Goal: Information Seeking & Learning: Learn about a topic

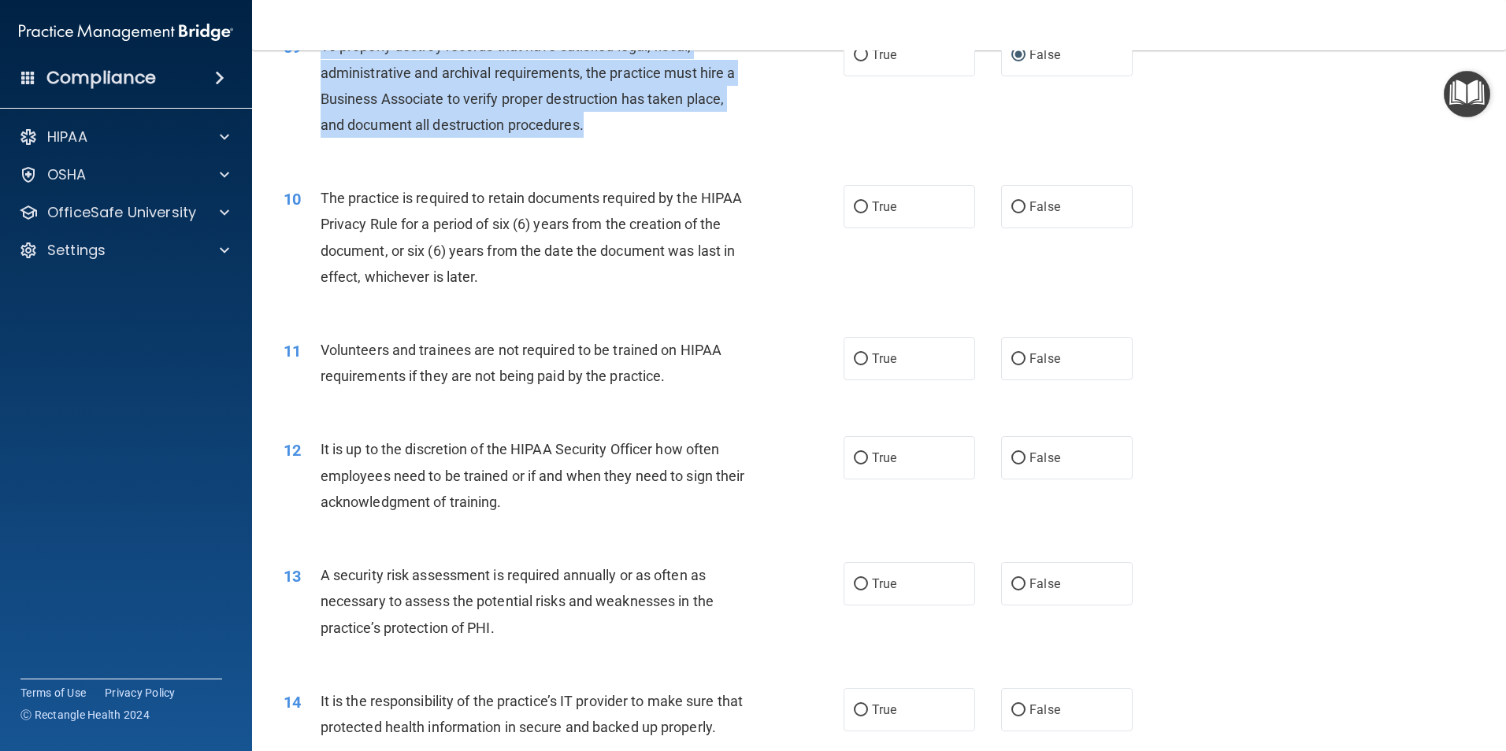
scroll to position [1181, 0]
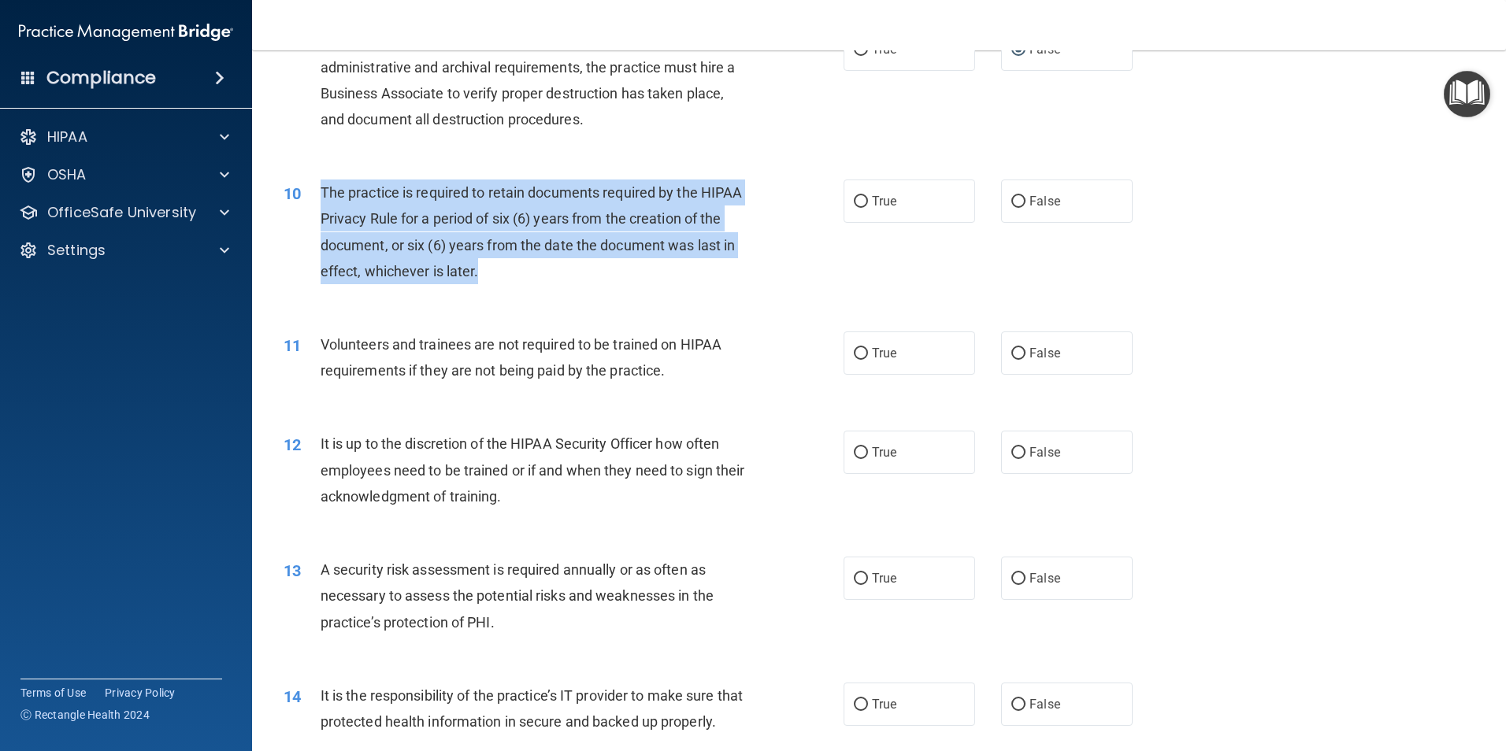
drag, startPoint x: 521, startPoint y: 278, endPoint x: 319, endPoint y: 185, distance: 222.0
click at [319, 185] on div "10 The practice is required to retain documents required by the HIPAA Privacy R…" at bounding box center [563, 236] width 607 height 113
copy div "The practice is required to retain documents required by the HIPAA Privacy Rule…"
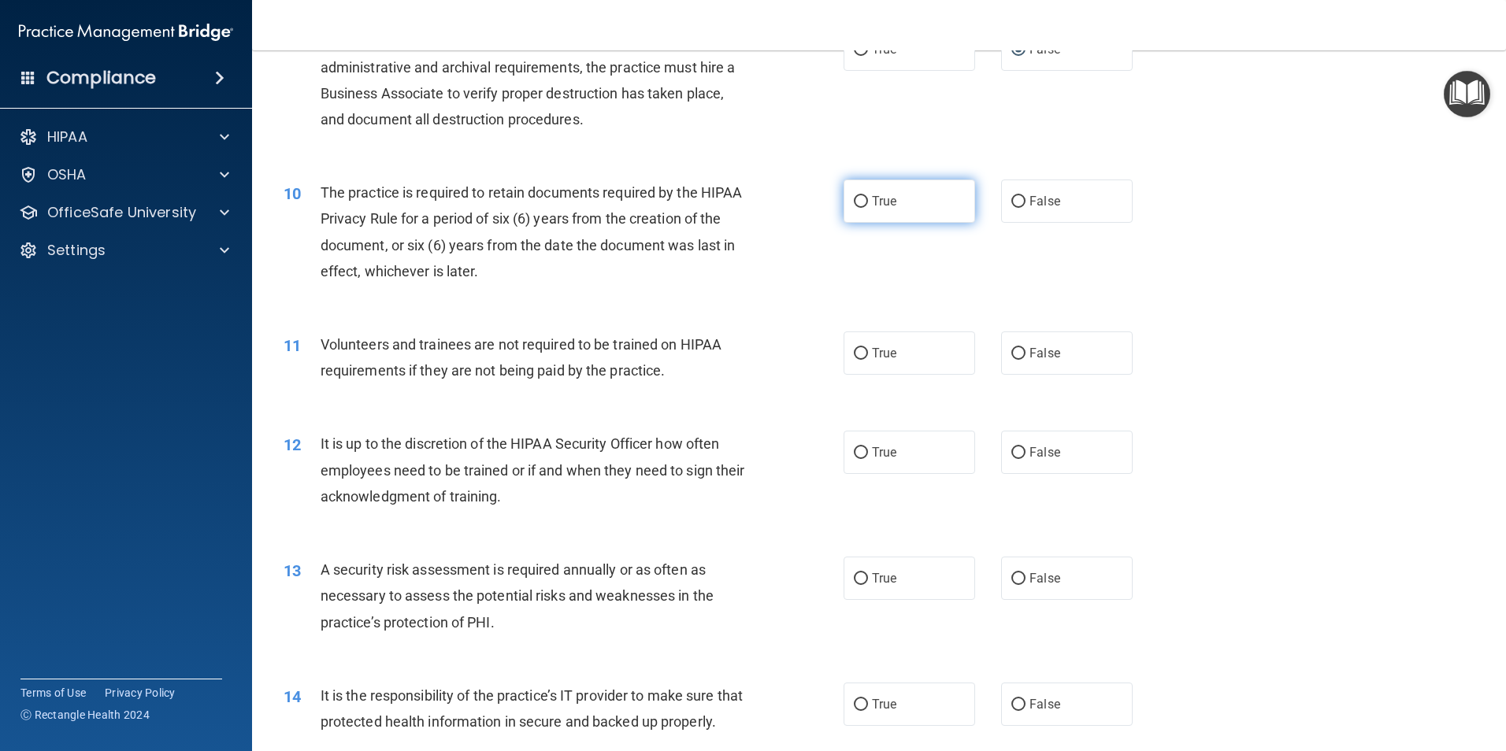
click at [874, 204] on span "True" at bounding box center [884, 201] width 24 height 15
click at [868, 204] on input "True" at bounding box center [861, 202] width 14 height 12
radio input "true"
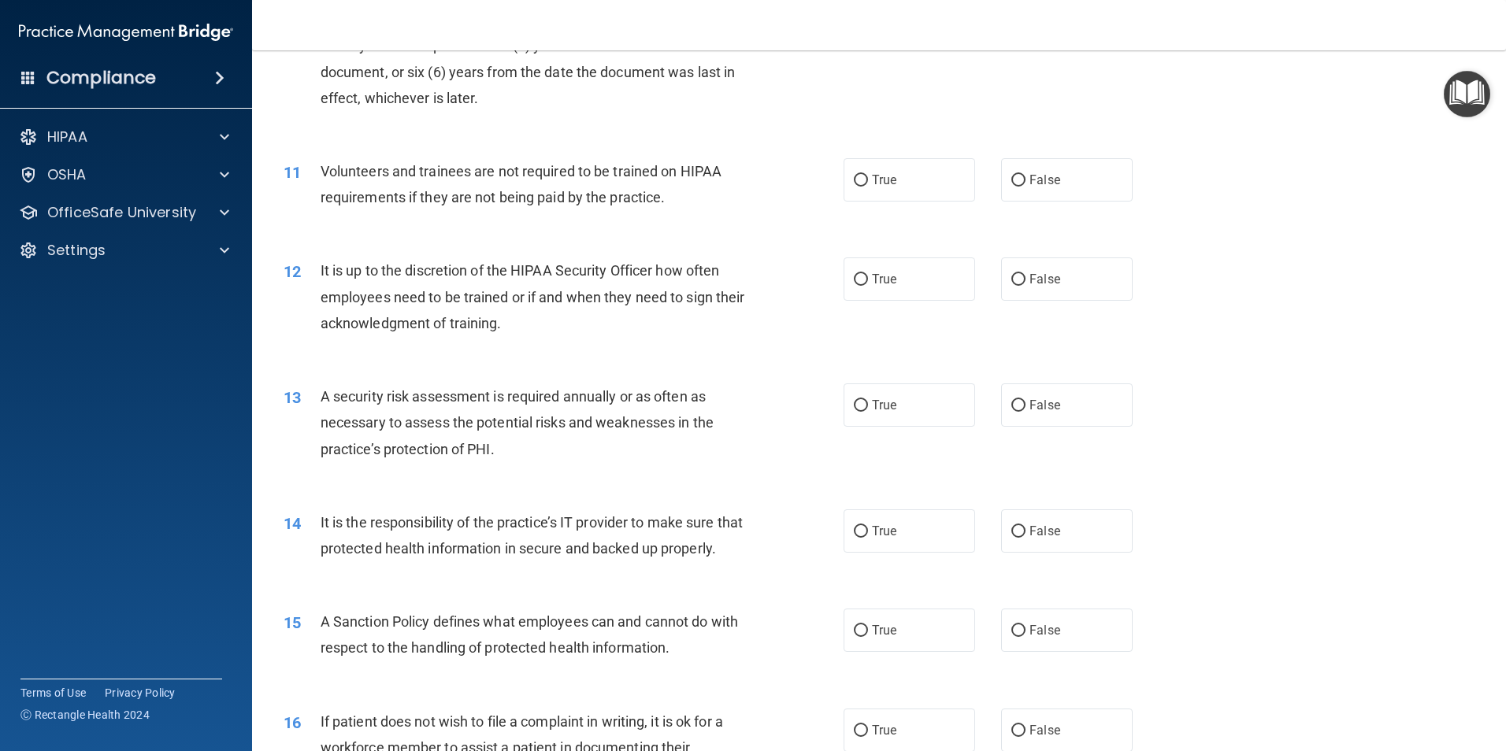
scroll to position [1339, 0]
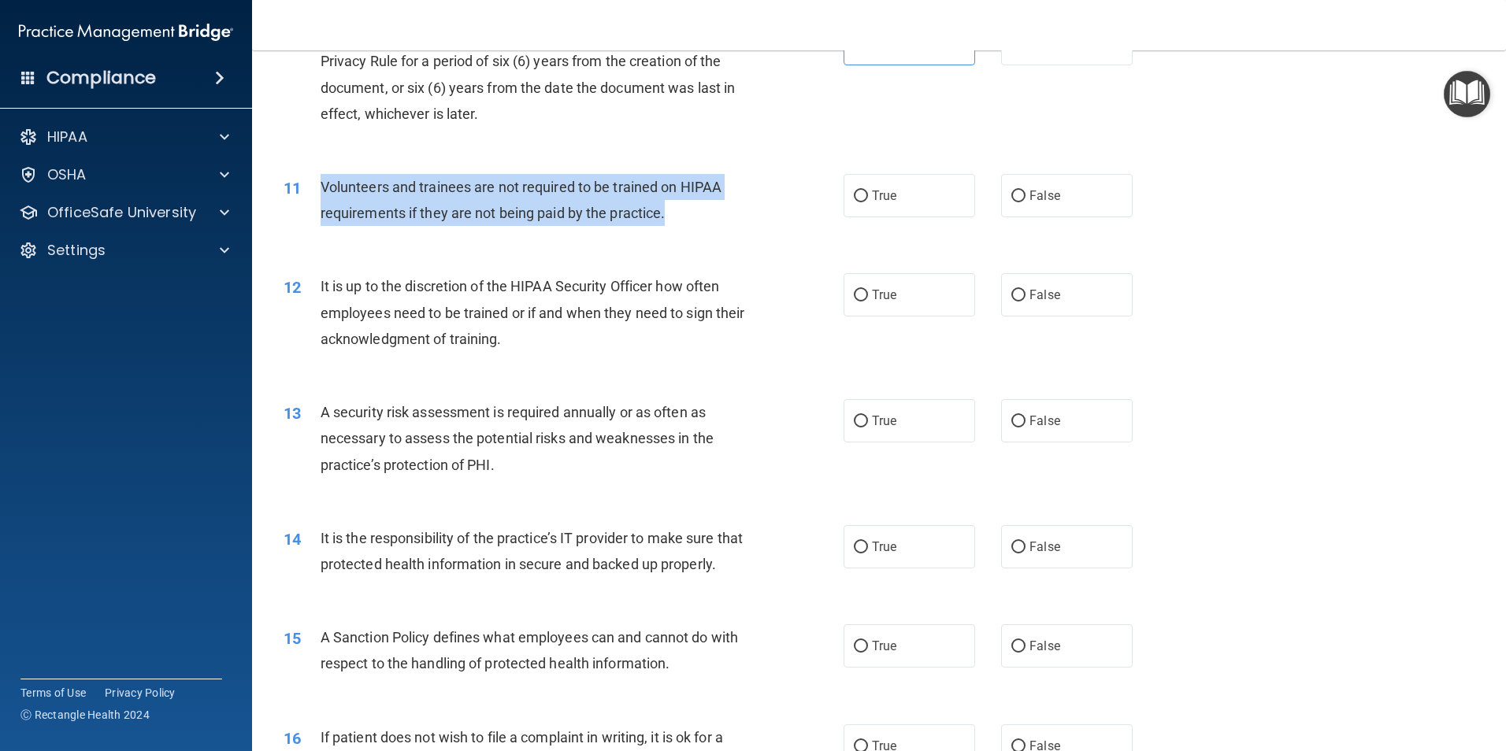
drag, startPoint x: 673, startPoint y: 224, endPoint x: 324, endPoint y: 178, distance: 352.7
click at [324, 178] on div "Volunteers and trainees are not required to be trained on HIPAA requirements if…" at bounding box center [540, 200] width 438 height 52
copy span "Volunteers and trainees are not required to be trained on HIPAA requirements if…"
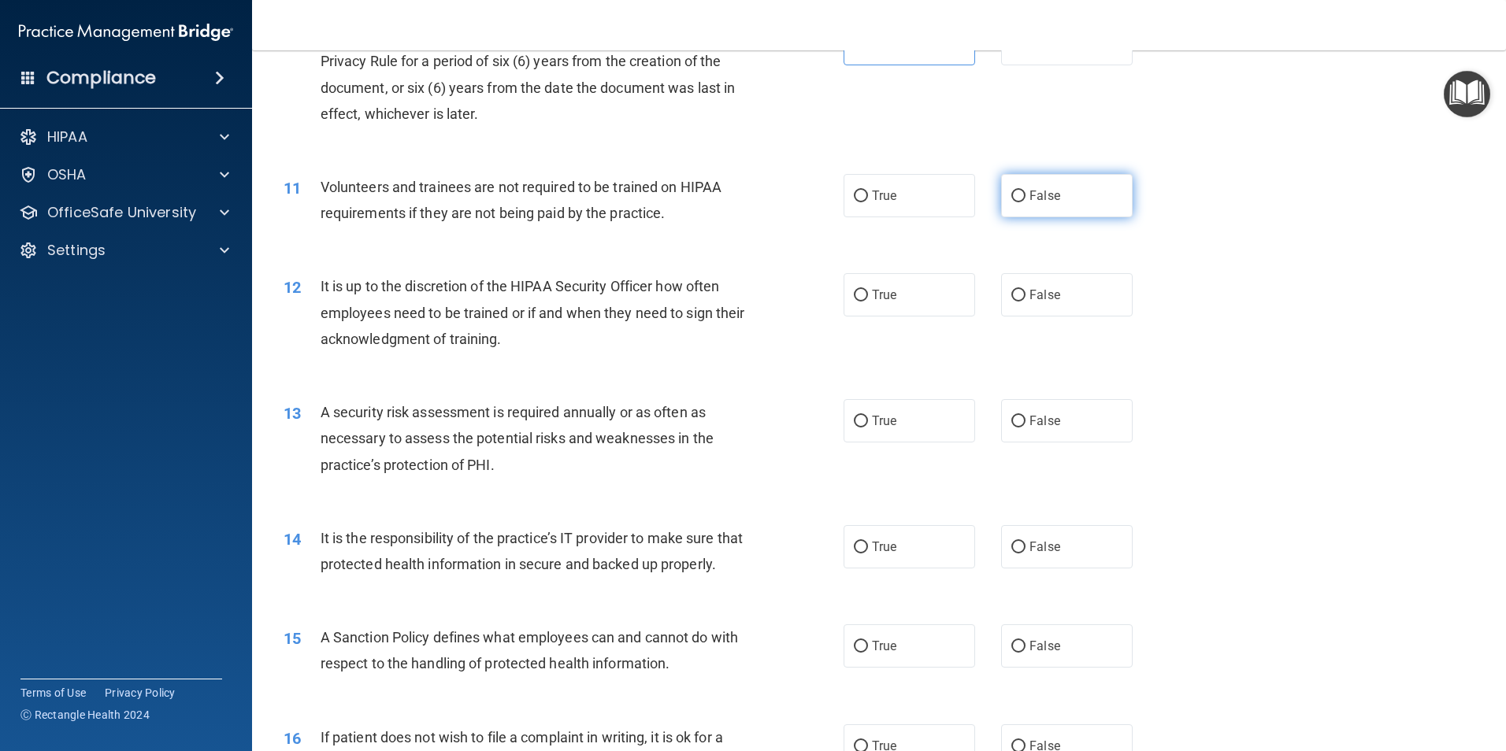
click at [1016, 203] on label "False" at bounding box center [1067, 195] width 132 height 43
click at [1016, 202] on input "False" at bounding box center [1018, 197] width 14 height 12
radio input "true"
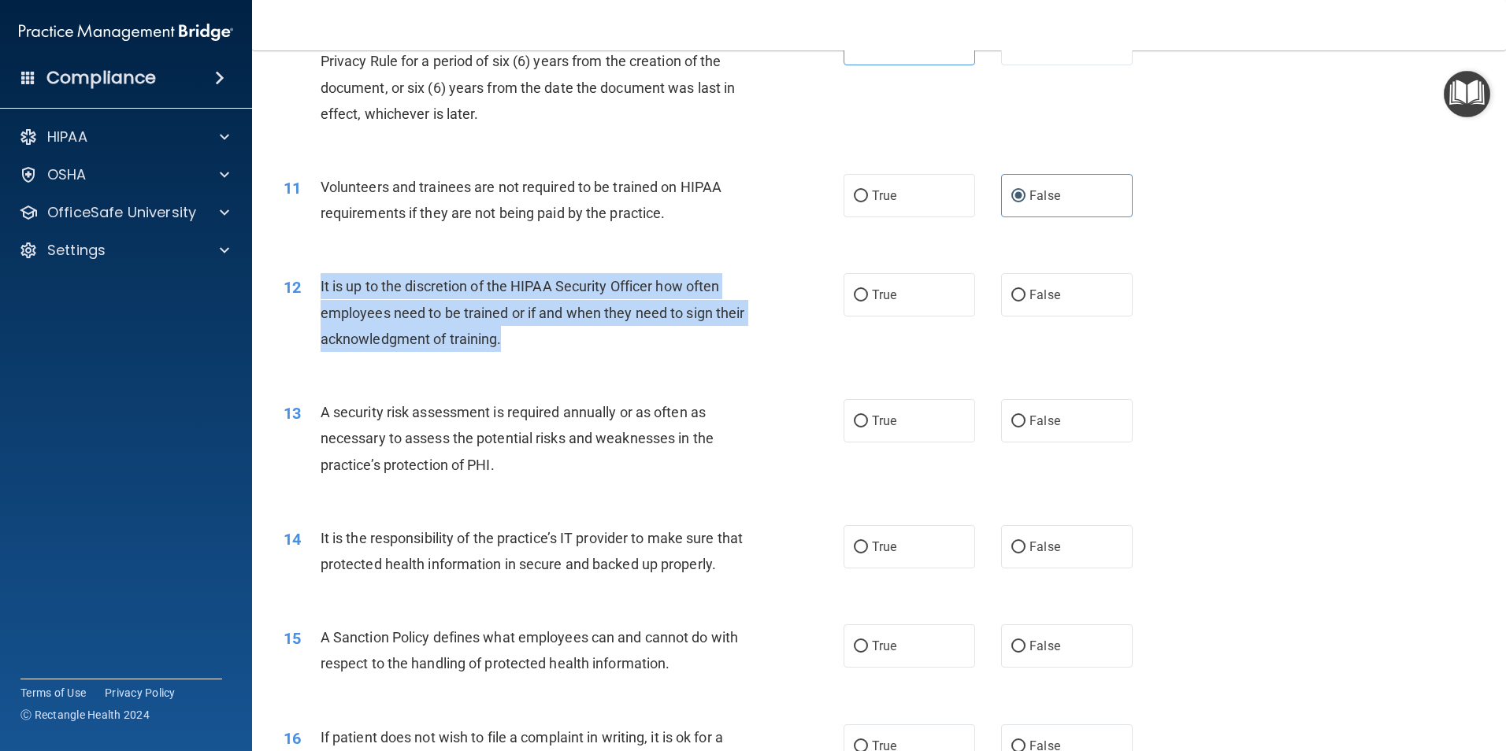
drag, startPoint x: 545, startPoint y: 353, endPoint x: 303, endPoint y: 280, distance: 252.6
click at [303, 280] on div "12 It is up to the discretion of the HIPAA Security Officer how often employees…" at bounding box center [563, 316] width 607 height 87
copy div "It is up to the discretion of the HIPAA Security Officer how often employees ne…"
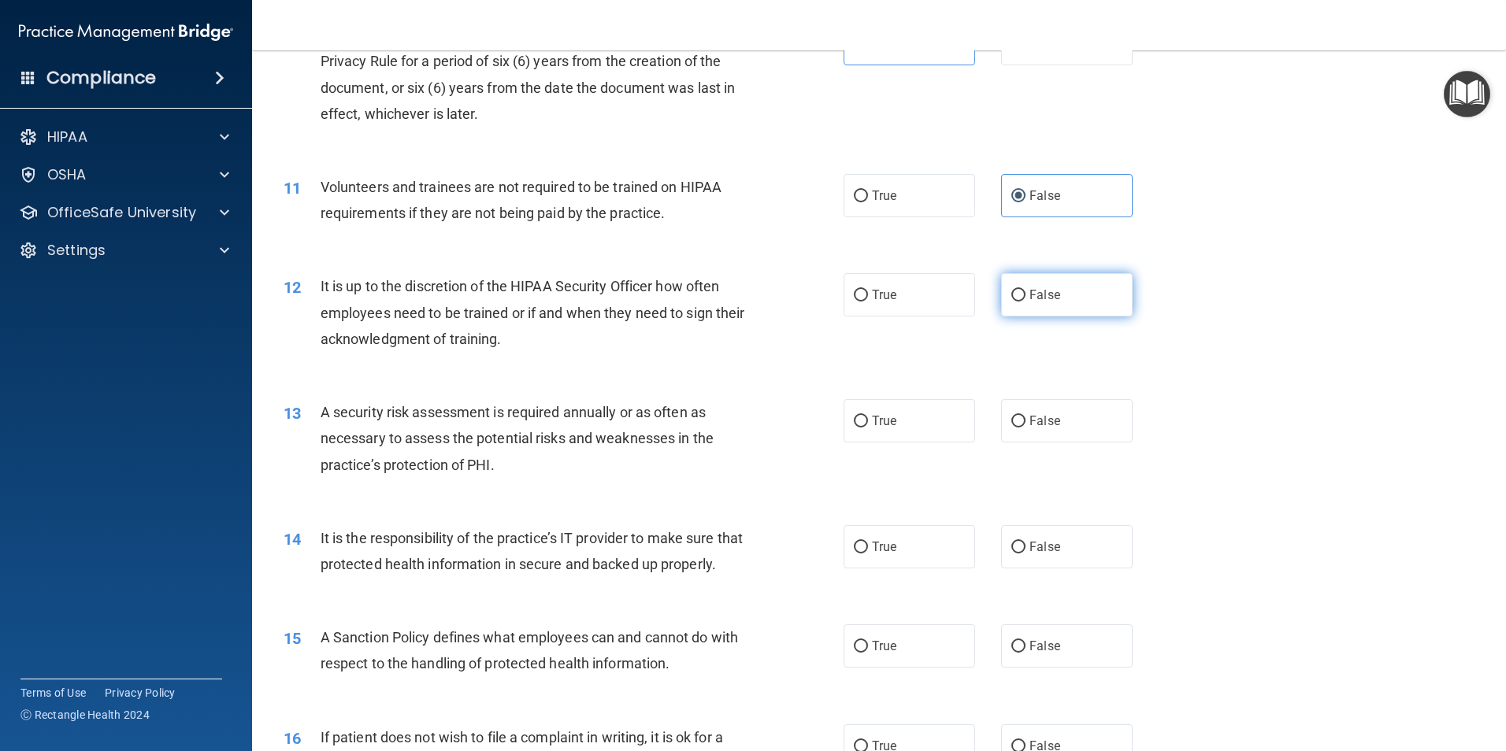
click at [1033, 292] on span "False" at bounding box center [1044, 294] width 31 height 15
click at [1025, 292] on input "False" at bounding box center [1018, 296] width 14 height 12
radio input "true"
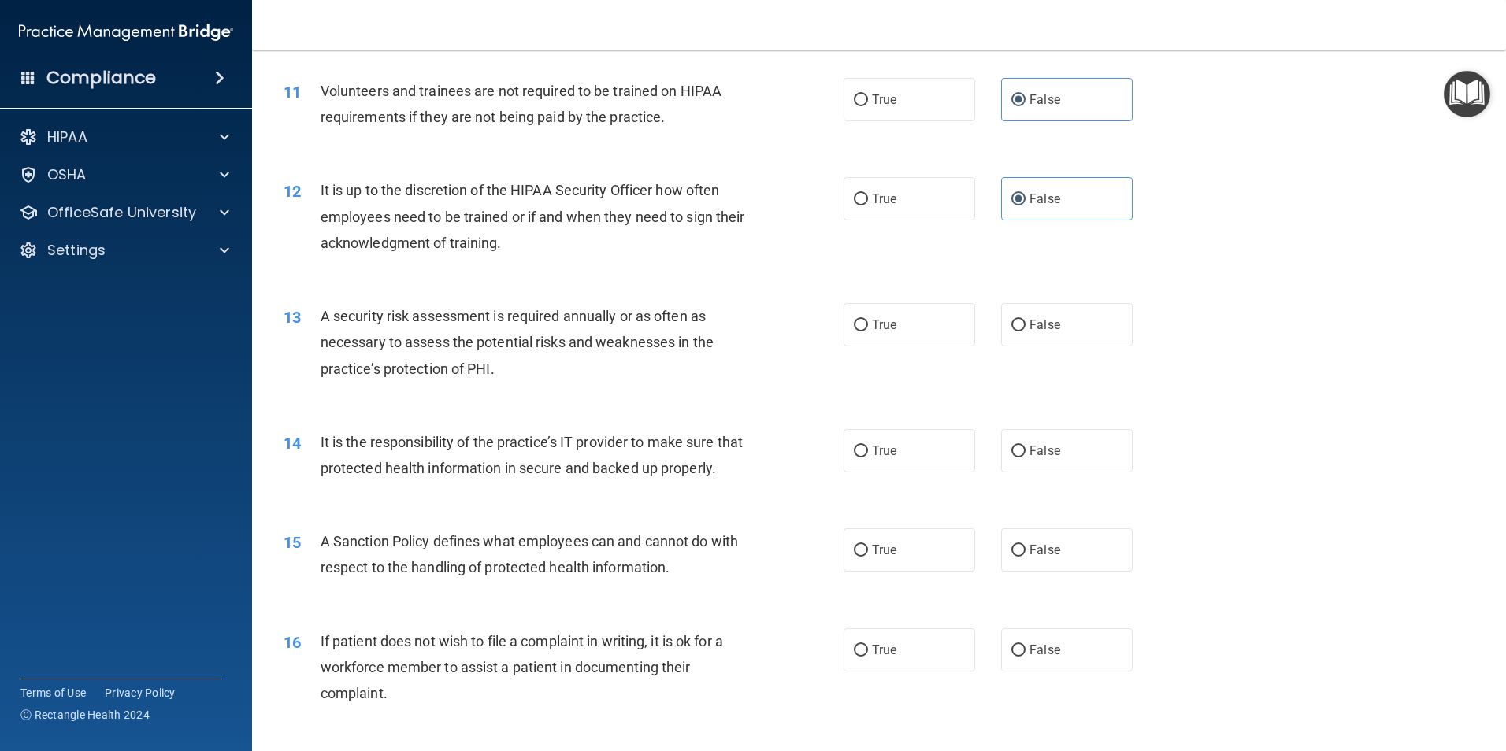
scroll to position [1654, 0]
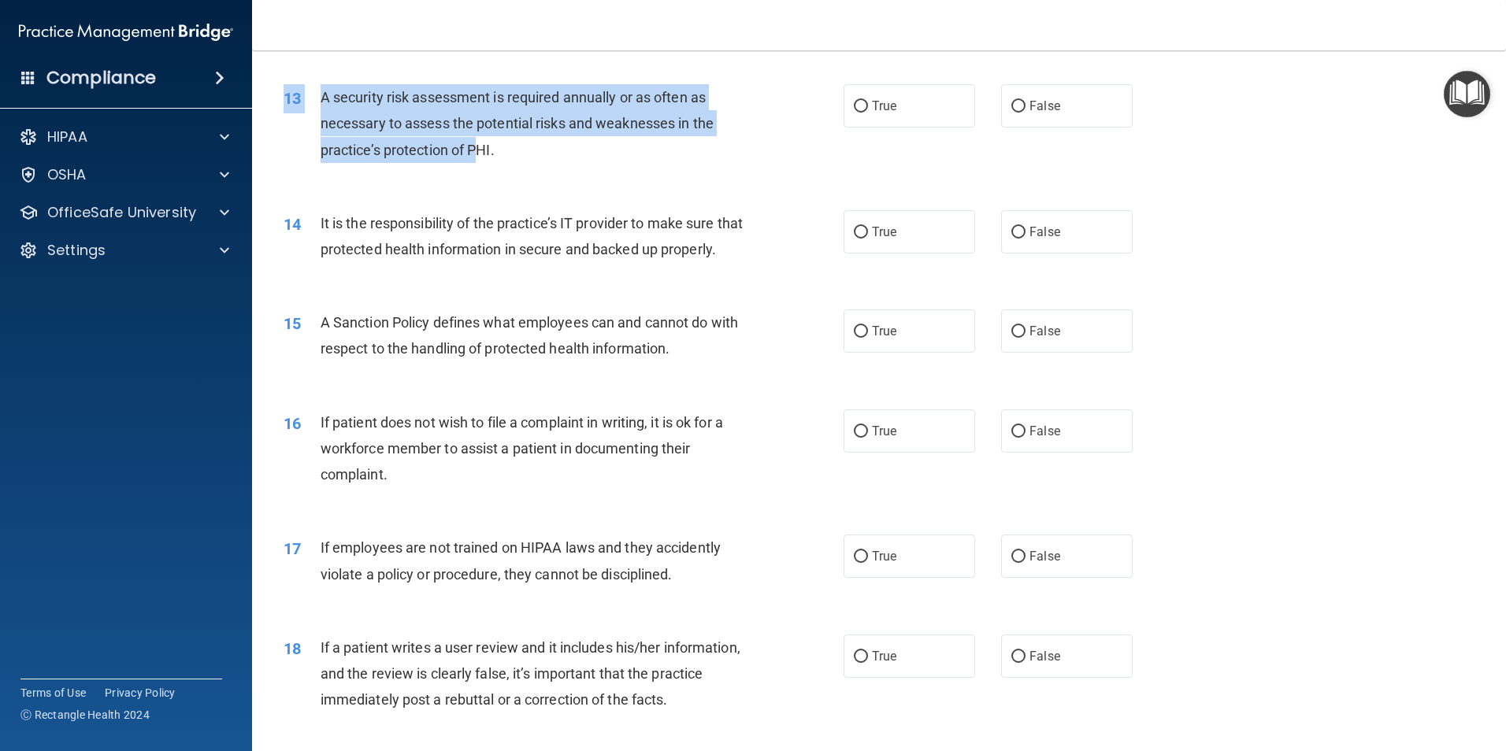
drag, startPoint x: 551, startPoint y: 183, endPoint x: 477, endPoint y: 155, distance: 79.0
click at [477, 155] on div "13 A security risk assessment is required annually or as often as necessary to …" at bounding box center [879, 128] width 1215 height 126
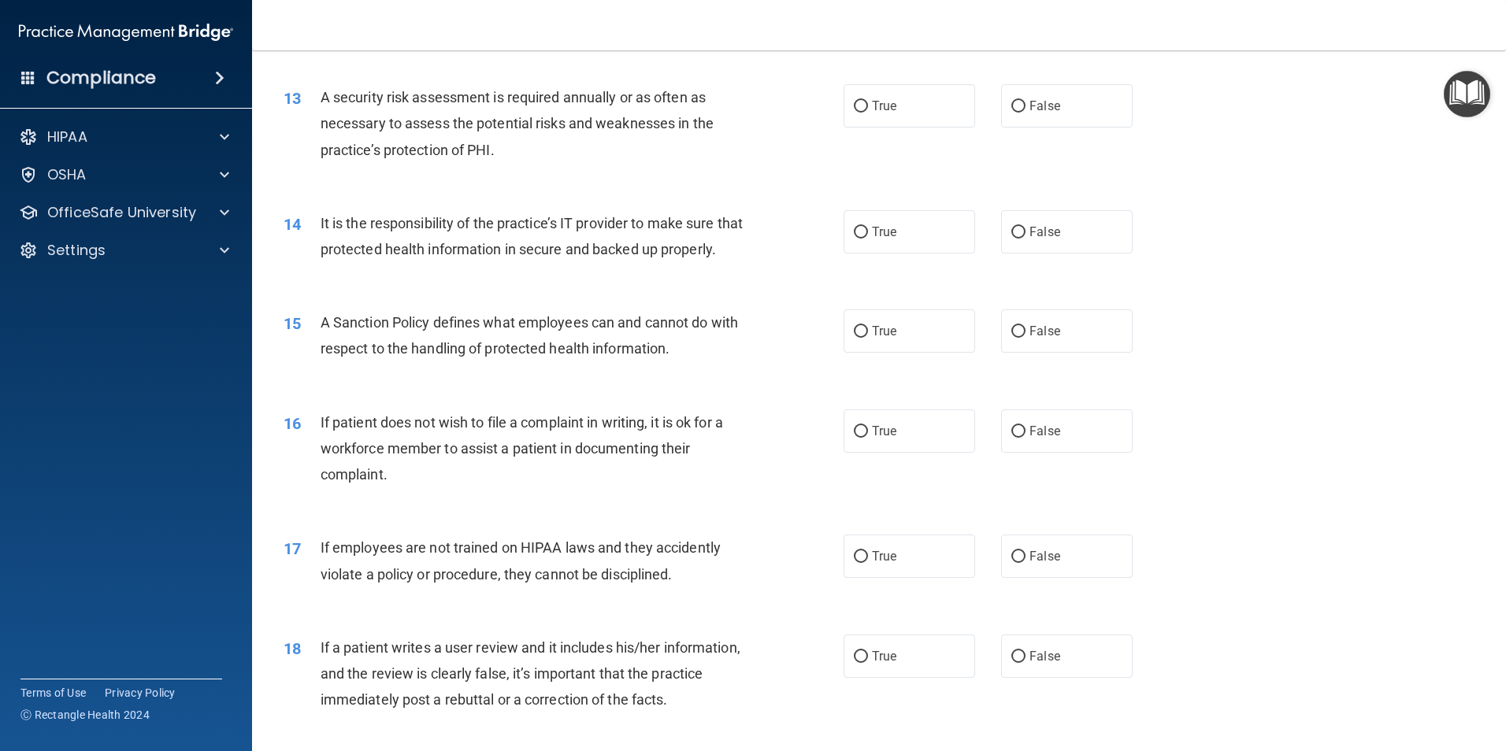
drag, startPoint x: 477, startPoint y: 155, endPoint x: 509, endPoint y: 166, distance: 34.1
click at [511, 165] on div "13 A security risk assessment is required annually or as often as necessary to …" at bounding box center [563, 127] width 607 height 87
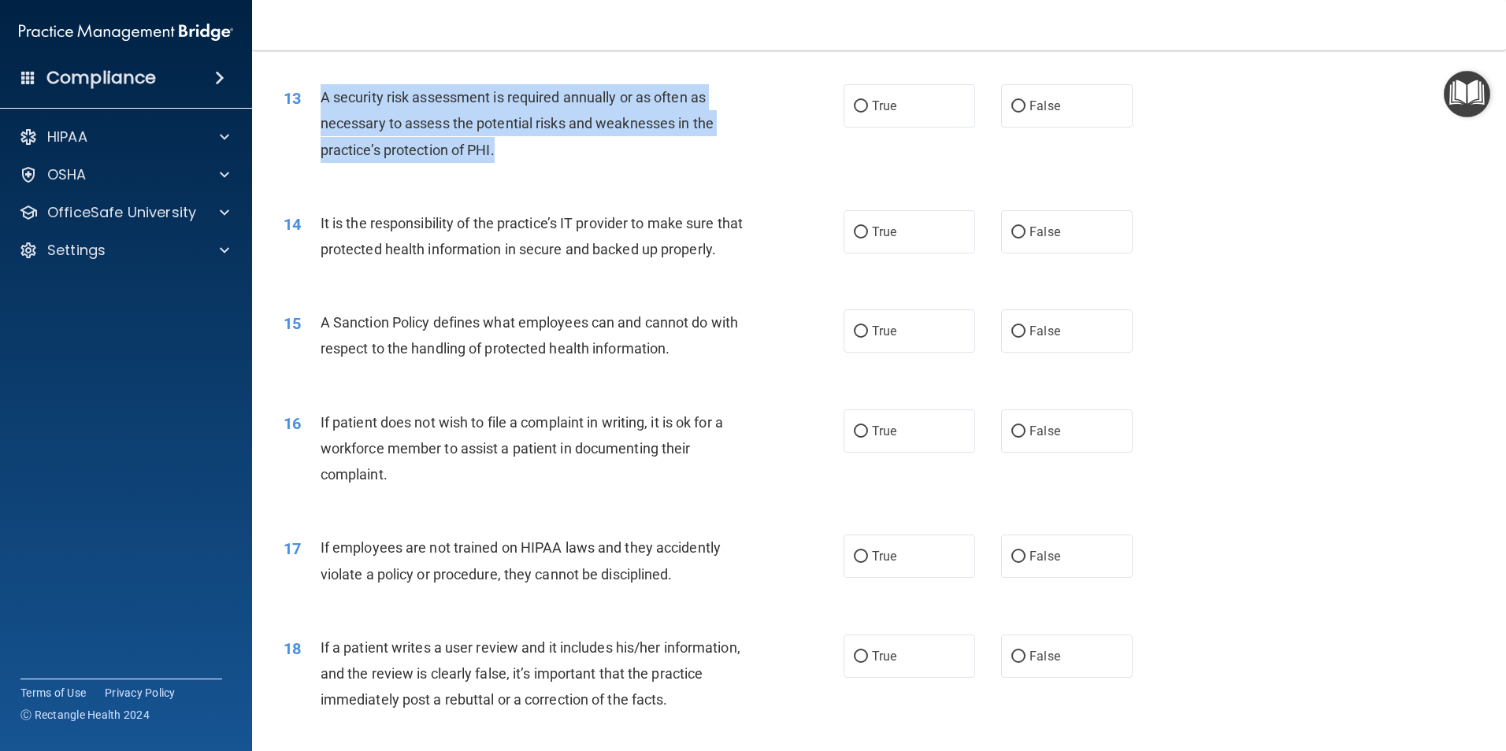
drag, startPoint x: 510, startPoint y: 158, endPoint x: 315, endPoint y: 94, distance: 205.5
click at [315, 94] on div "13 A security risk assessment is required annually or as often as necessary to …" at bounding box center [563, 127] width 607 height 87
copy div "A security risk assessment is required annually or as often as necessary to ass…"
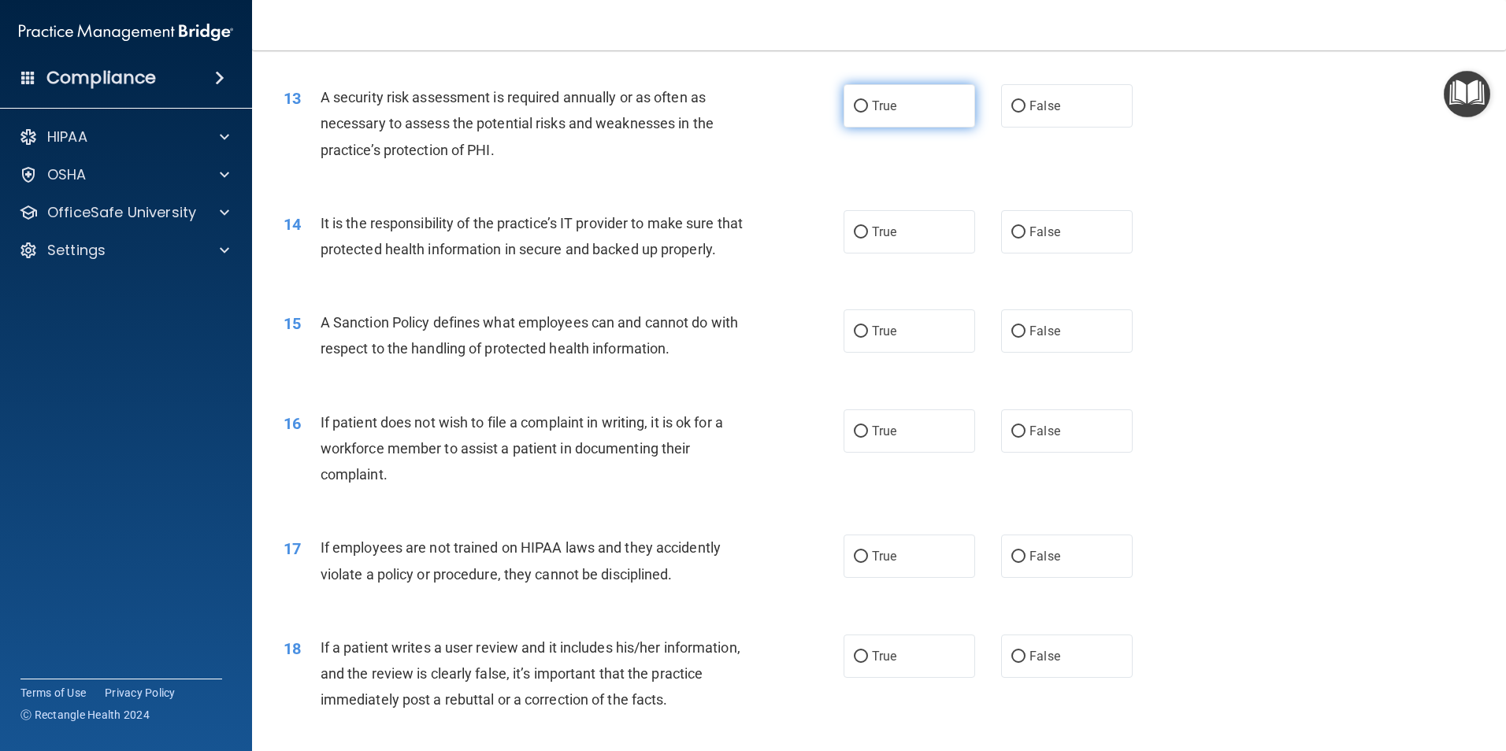
click at [887, 110] on span "True" at bounding box center [884, 105] width 24 height 15
click at [868, 110] on input "True" at bounding box center [861, 107] width 14 height 12
radio input "true"
click at [888, 233] on span "True" at bounding box center [884, 231] width 24 height 15
click at [868, 233] on input "True" at bounding box center [861, 233] width 14 height 12
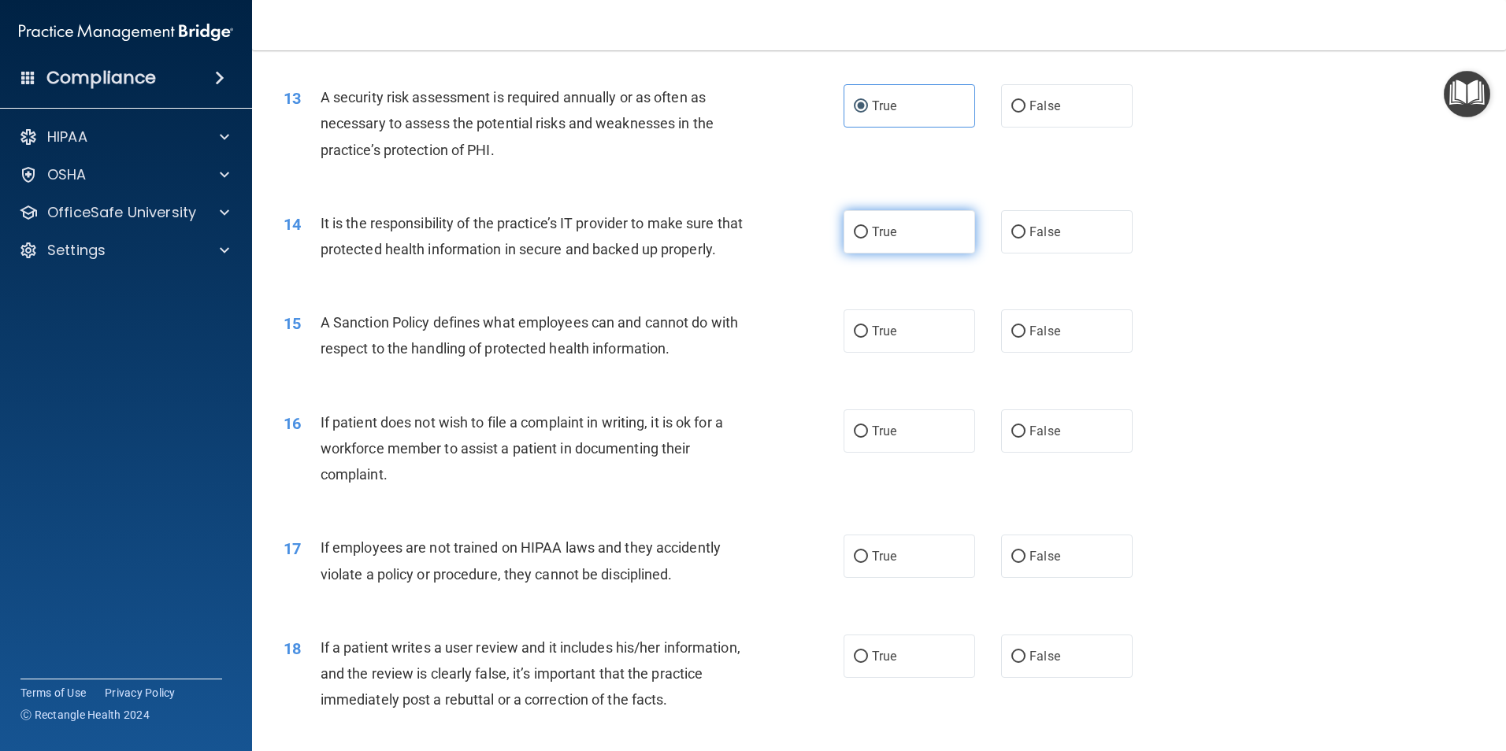
radio input "true"
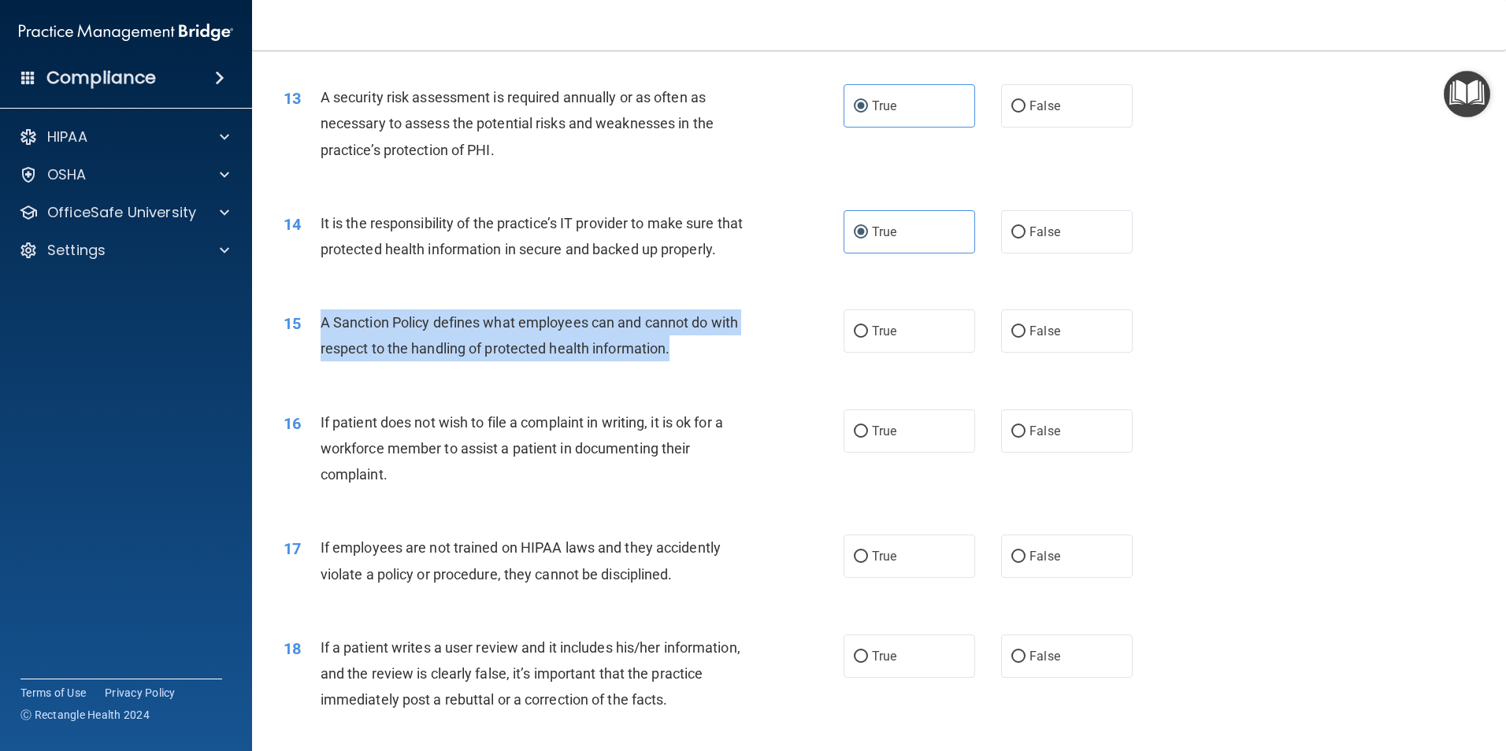
drag, startPoint x: 651, startPoint y: 374, endPoint x: 315, endPoint y: 339, distance: 337.3
click at [315, 339] on div "15 A Sanction Policy defines what employees can and cannot do with respect to t…" at bounding box center [563, 340] width 607 height 60
copy div "A Sanction Policy defines what employees can and cannot do with respect to the …"
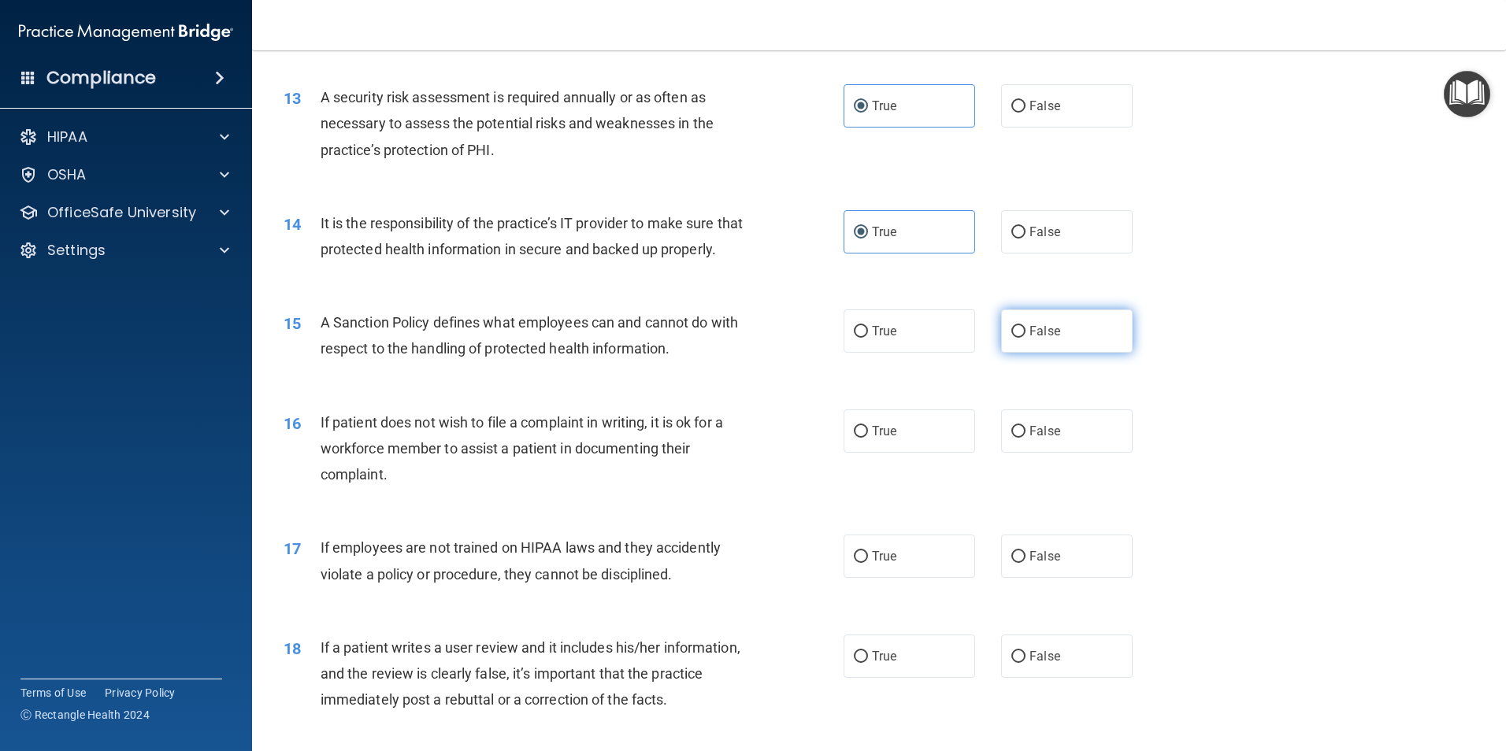
click at [1029, 339] on span "False" at bounding box center [1044, 331] width 31 height 15
click at [1024, 338] on input "False" at bounding box center [1018, 332] width 14 height 12
radio input "true"
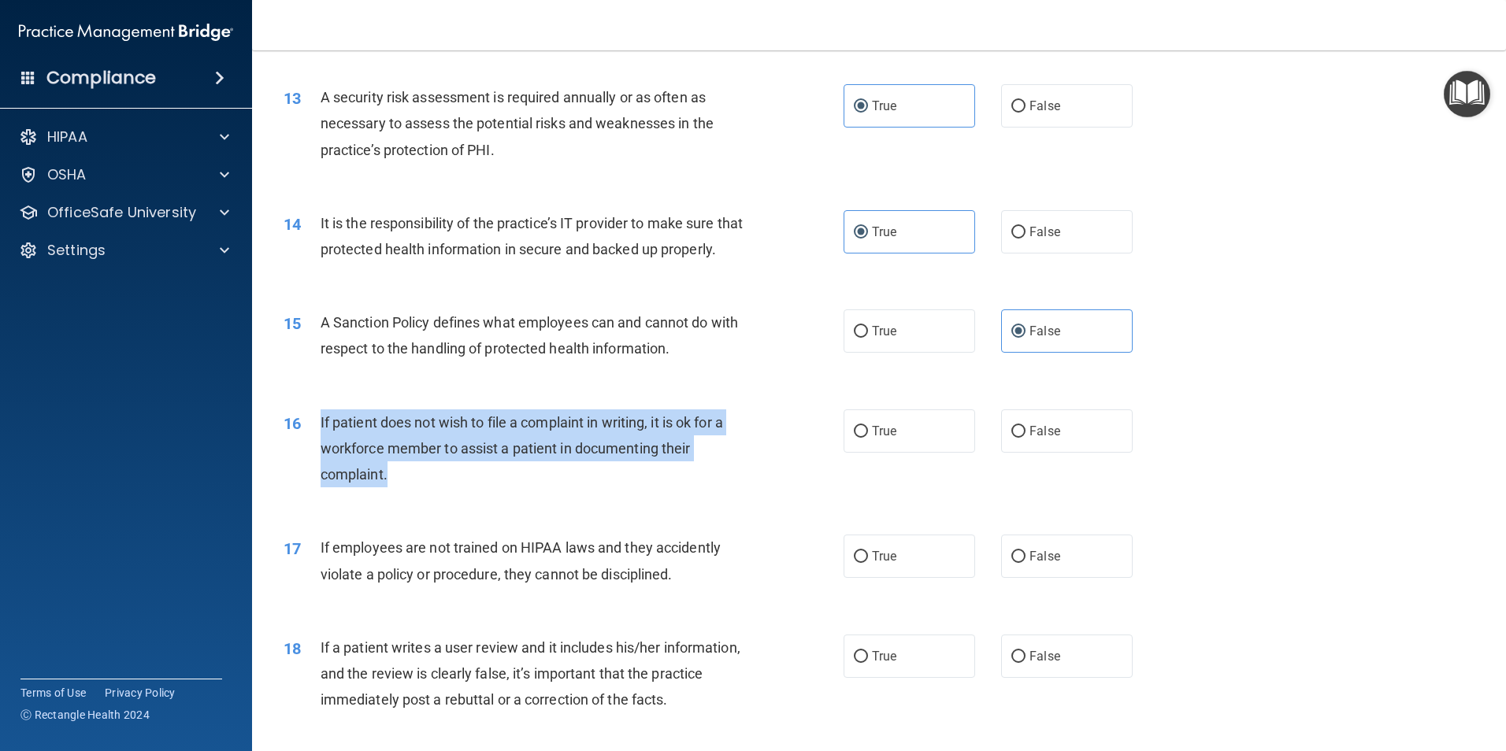
drag, startPoint x: 406, startPoint y: 517, endPoint x: 316, endPoint y: 451, distance: 111.5
click at [316, 451] on div "16 If patient does not wish to file a complaint in writing, it is ok for a work…" at bounding box center [563, 453] width 607 height 87
copy div "If patient does not wish to file a complaint in writing, it is ok for a workfor…"
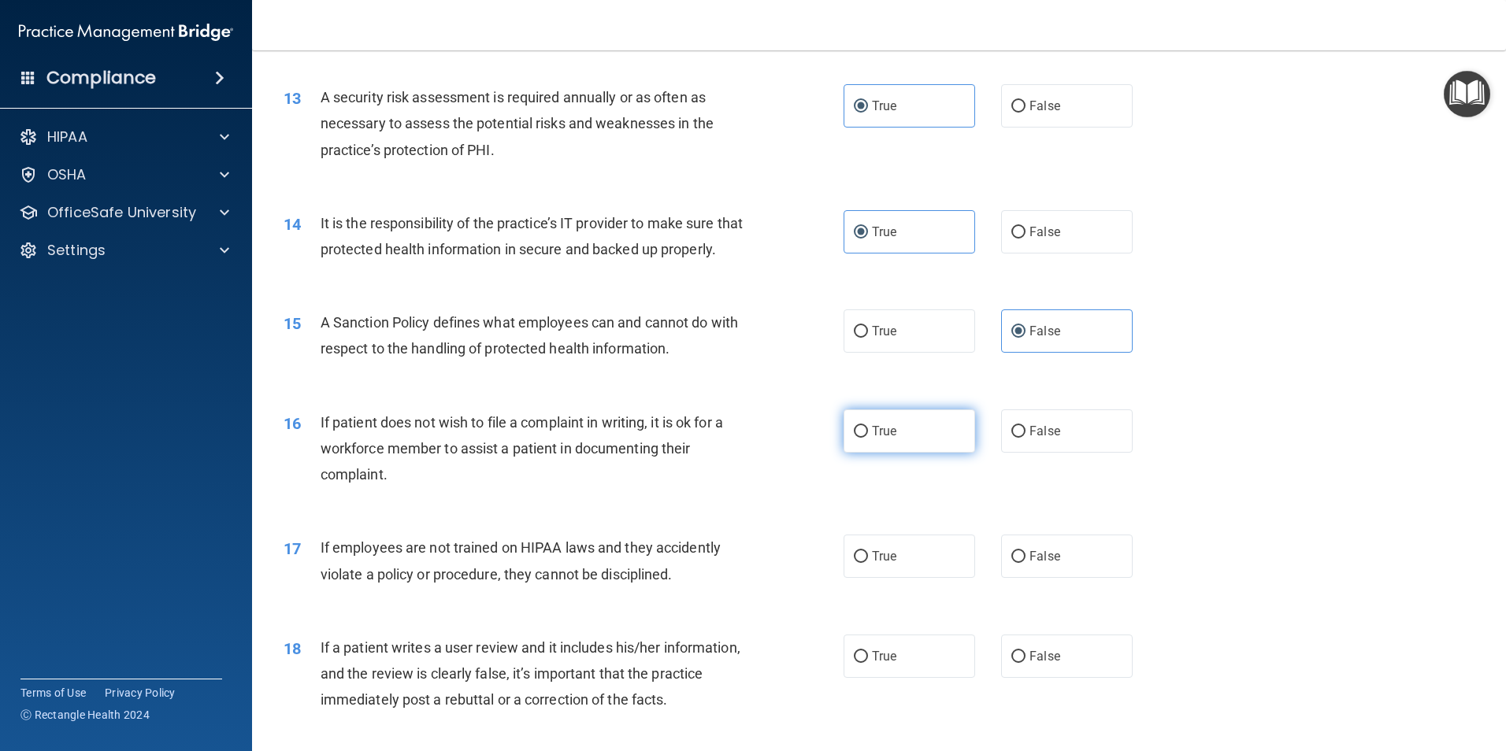
click at [884, 439] on span "True" at bounding box center [884, 431] width 24 height 15
click at [868, 438] on input "True" at bounding box center [861, 432] width 14 height 12
radio input "true"
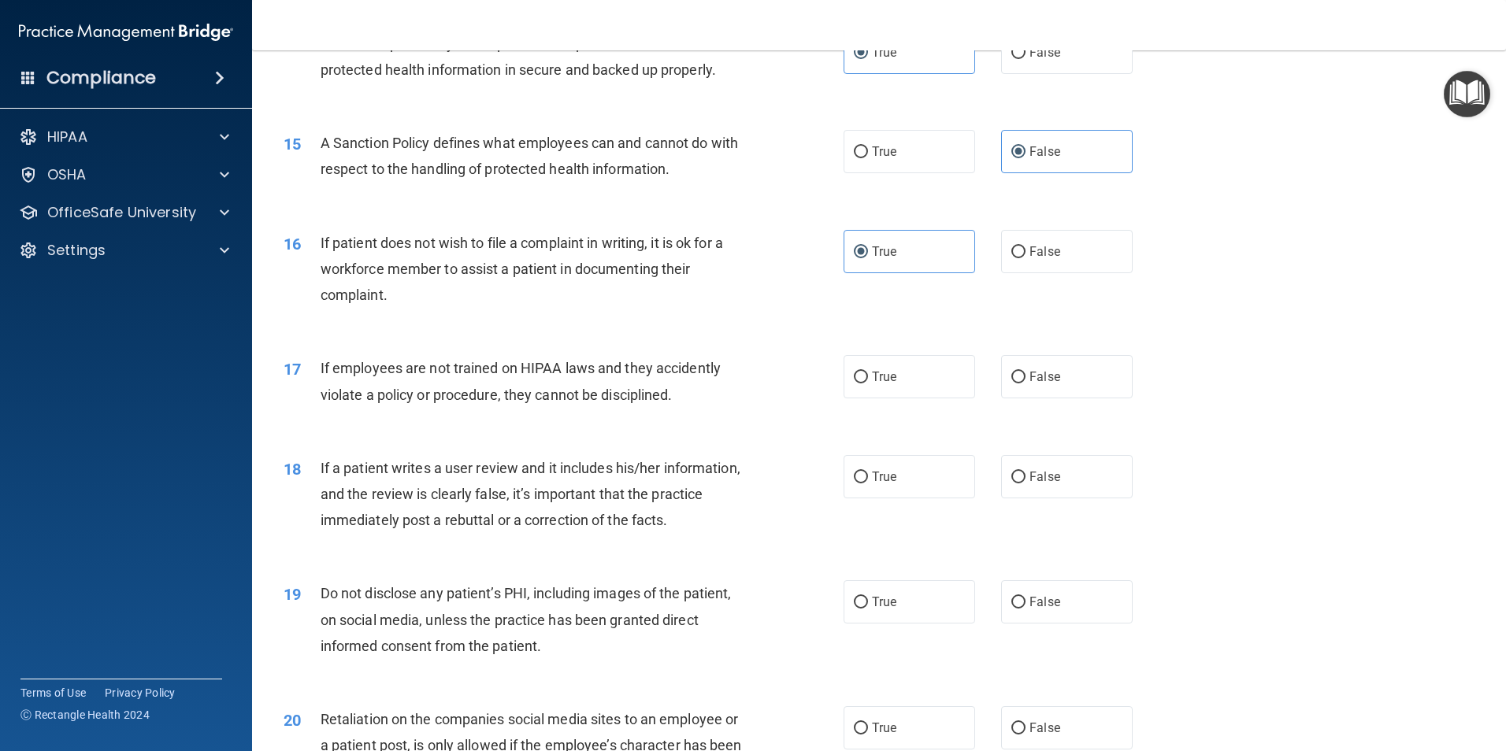
scroll to position [1890, 0]
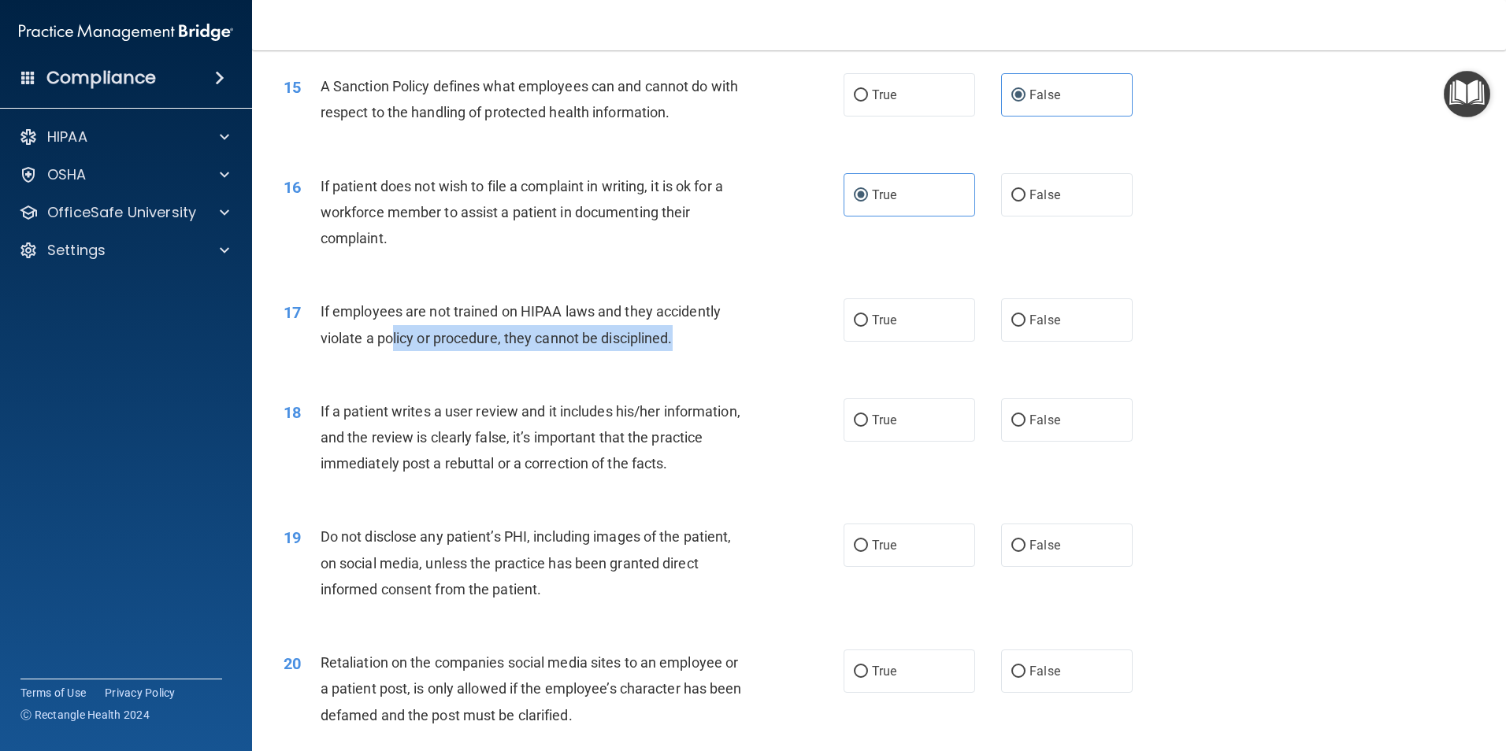
drag, startPoint x: 687, startPoint y: 381, endPoint x: 392, endPoint y: 380, distance: 294.6
click at [392, 358] on div "17 If employees are not trained on HIPAA laws and they accidently violate a pol…" at bounding box center [563, 329] width 607 height 60
drag, startPoint x: 392, startPoint y: 380, endPoint x: 545, endPoint y: 421, distance: 158.0
click at [545, 421] on div "18 If a patient writes a user review and it includes his/her information, and t…" at bounding box center [879, 442] width 1215 height 126
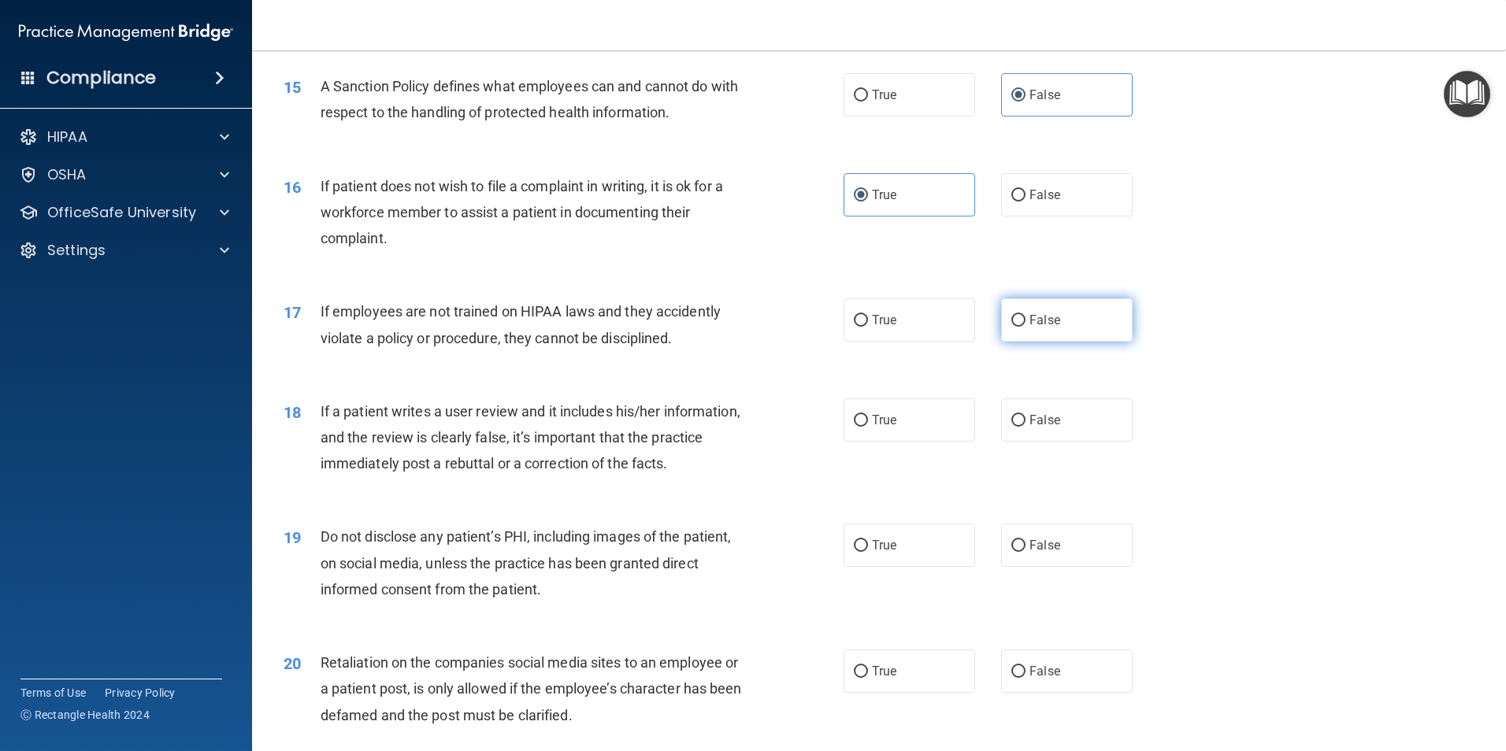
click at [1022, 342] on label "False" at bounding box center [1067, 320] width 132 height 43
click at [1022, 327] on input "False" at bounding box center [1018, 321] width 14 height 12
radio input "true"
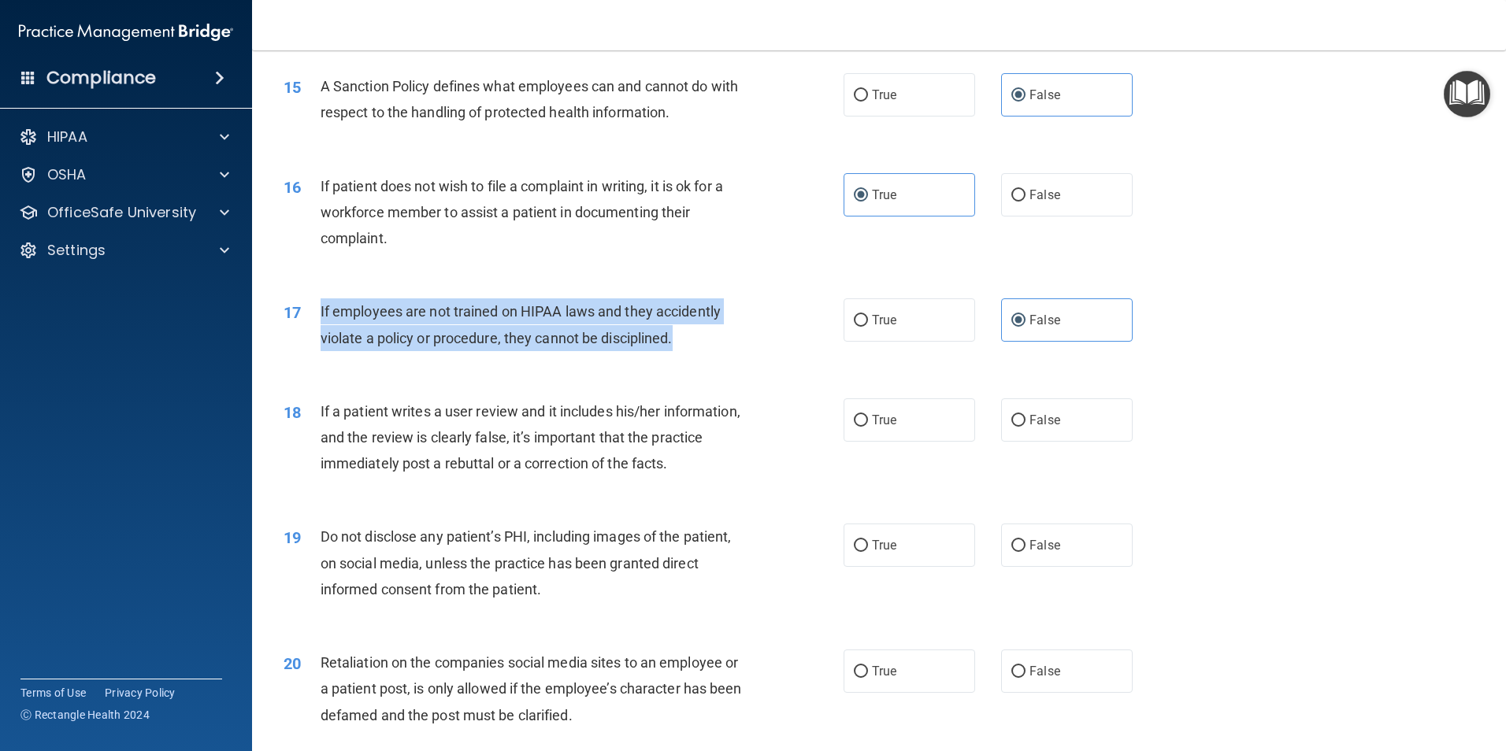
drag, startPoint x: 680, startPoint y: 372, endPoint x: 317, endPoint y: 353, distance: 363.6
click at [317, 353] on div "17 If employees are not trained on HIPAA laws and they accidently violate a pol…" at bounding box center [563, 329] width 607 height 60
copy div "If employees are not trained on HIPAA laws and they accidently violate a policy…"
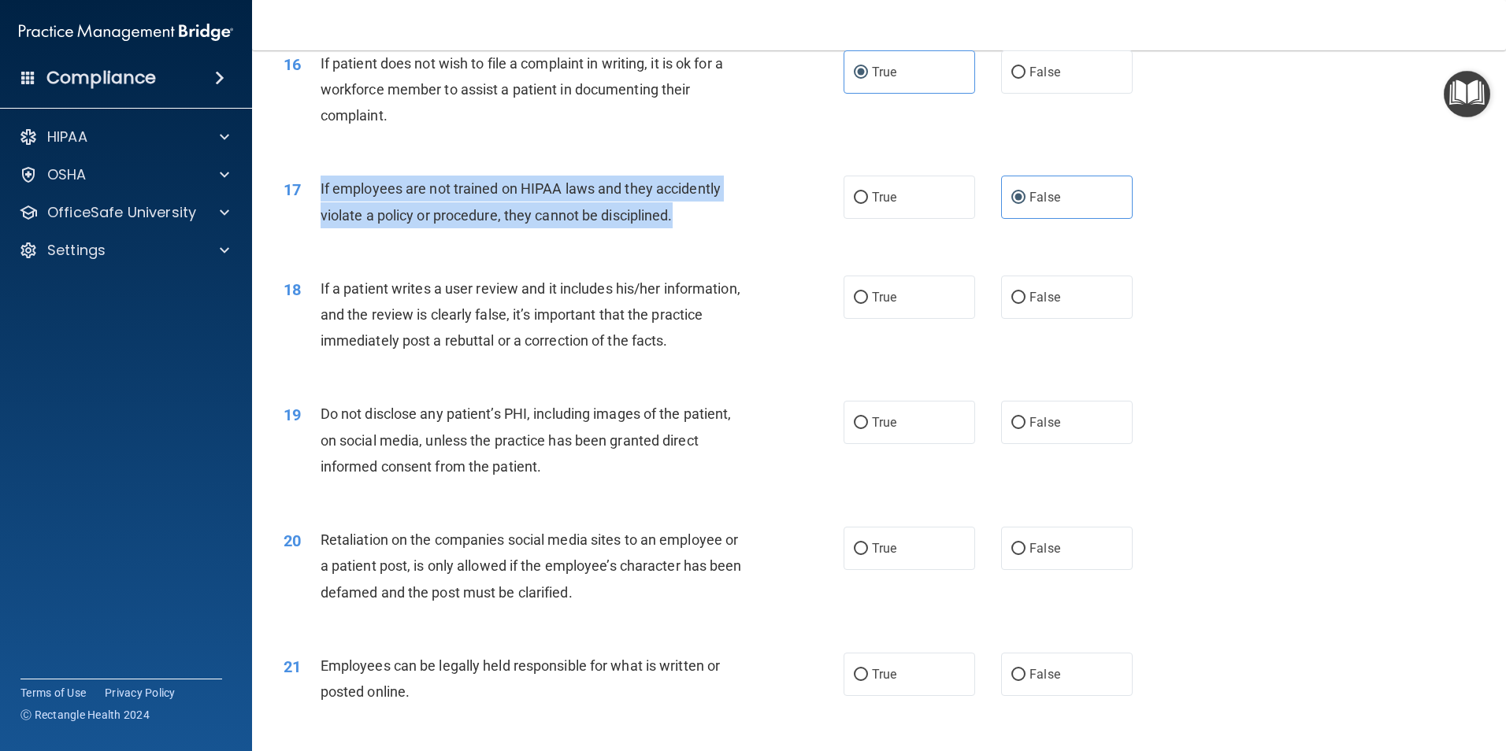
scroll to position [2048, 0]
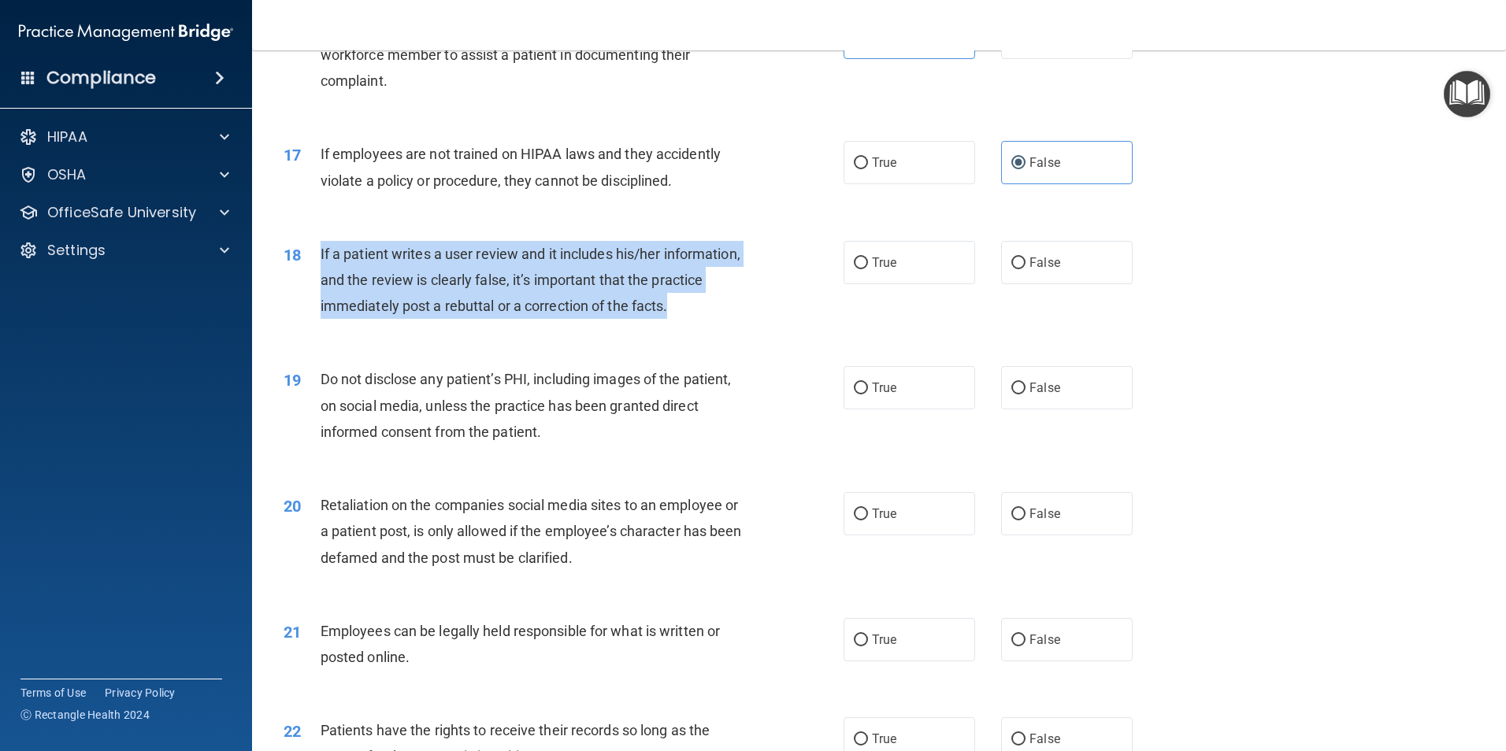
drag, startPoint x: 727, startPoint y: 336, endPoint x: 313, endPoint y: 288, distance: 417.0
click at [313, 288] on div "18 If a patient writes a user review and it includes his/her information, and t…" at bounding box center [563, 284] width 607 height 87
copy div "If a patient writes a user review and it includes his/her information, and the …"
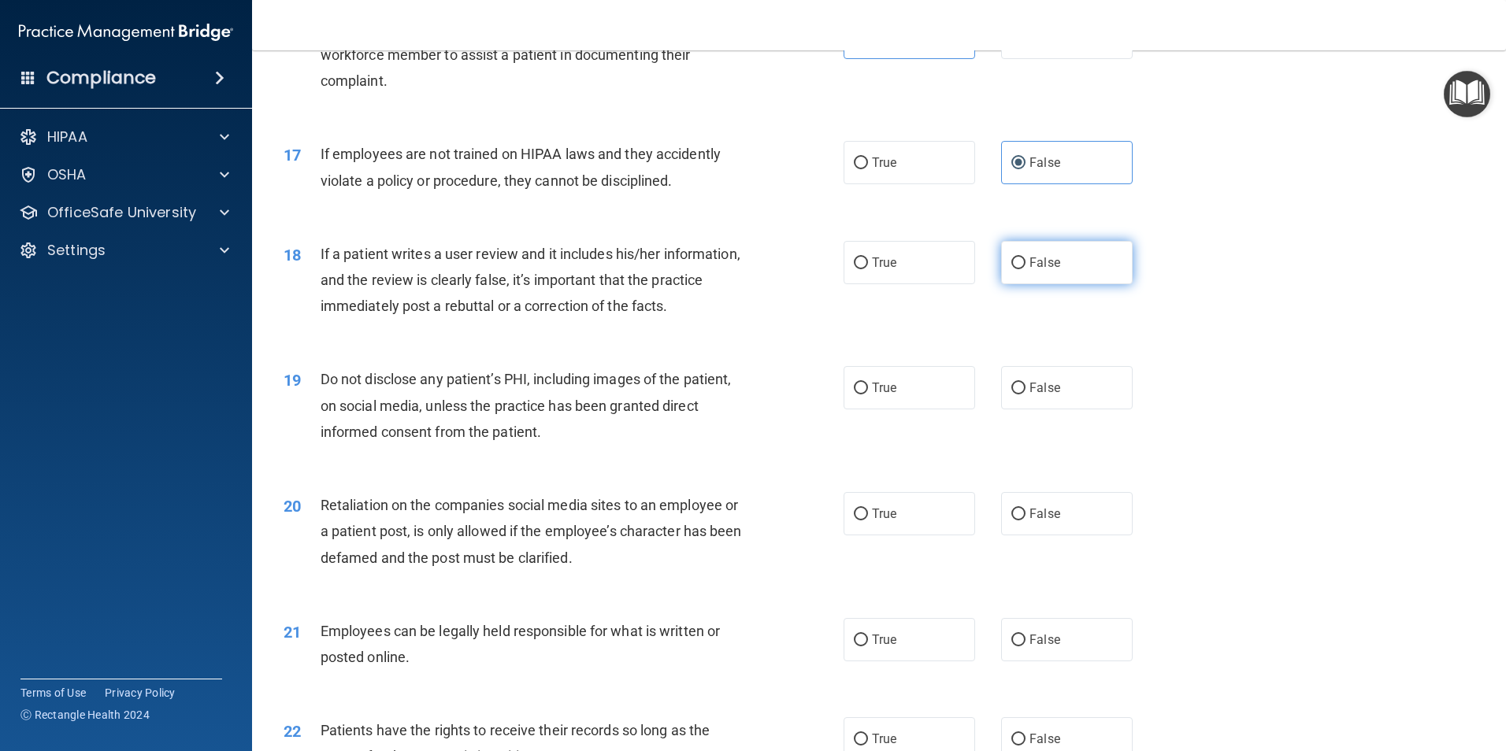
click at [1074, 284] on label "False" at bounding box center [1067, 262] width 132 height 43
click at [1025, 269] on input "False" at bounding box center [1018, 264] width 14 height 12
radio input "true"
drag, startPoint x: 925, startPoint y: 418, endPoint x: 864, endPoint y: 443, distance: 65.4
click at [924, 410] on label "True" at bounding box center [910, 387] width 132 height 43
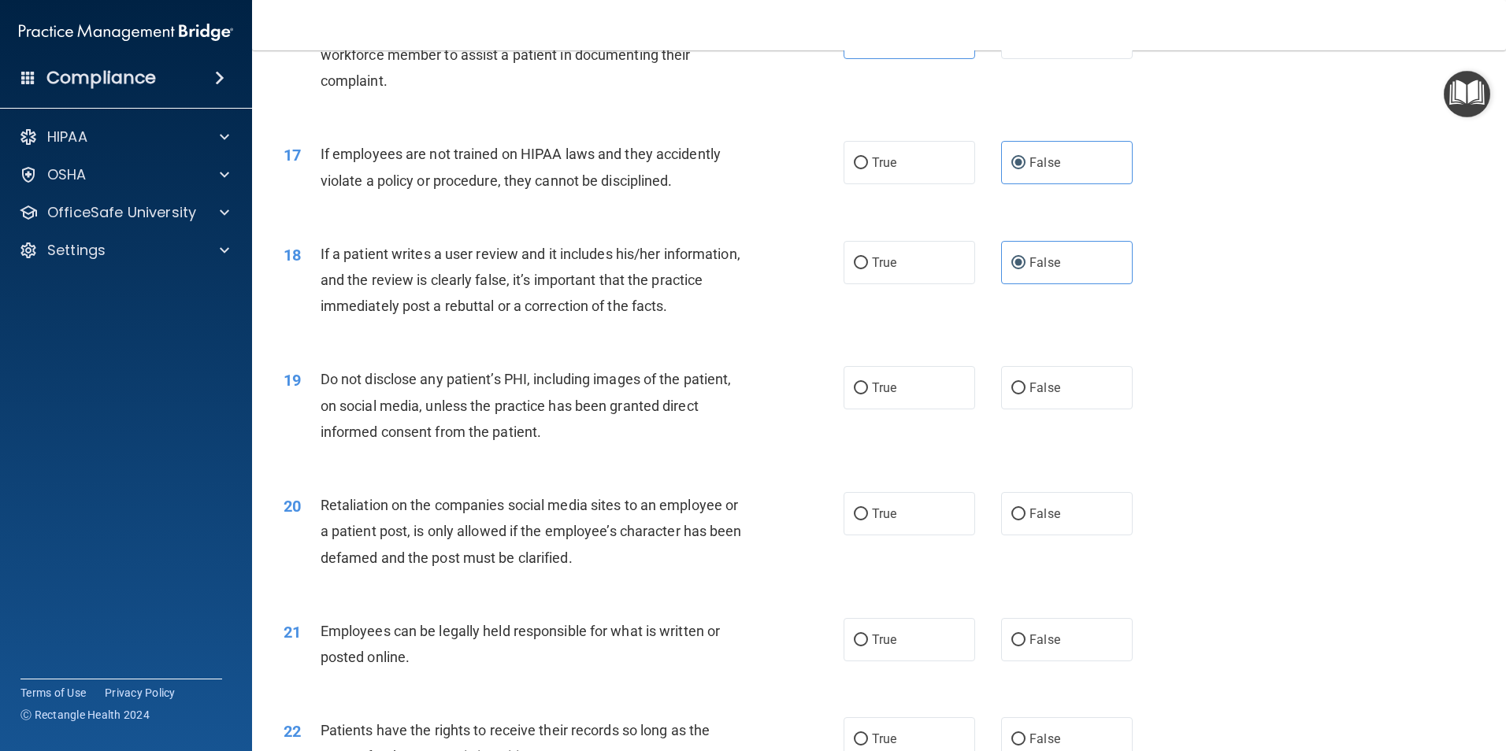
click at [868, 395] on input "True" at bounding box center [861, 389] width 14 height 12
radio input "true"
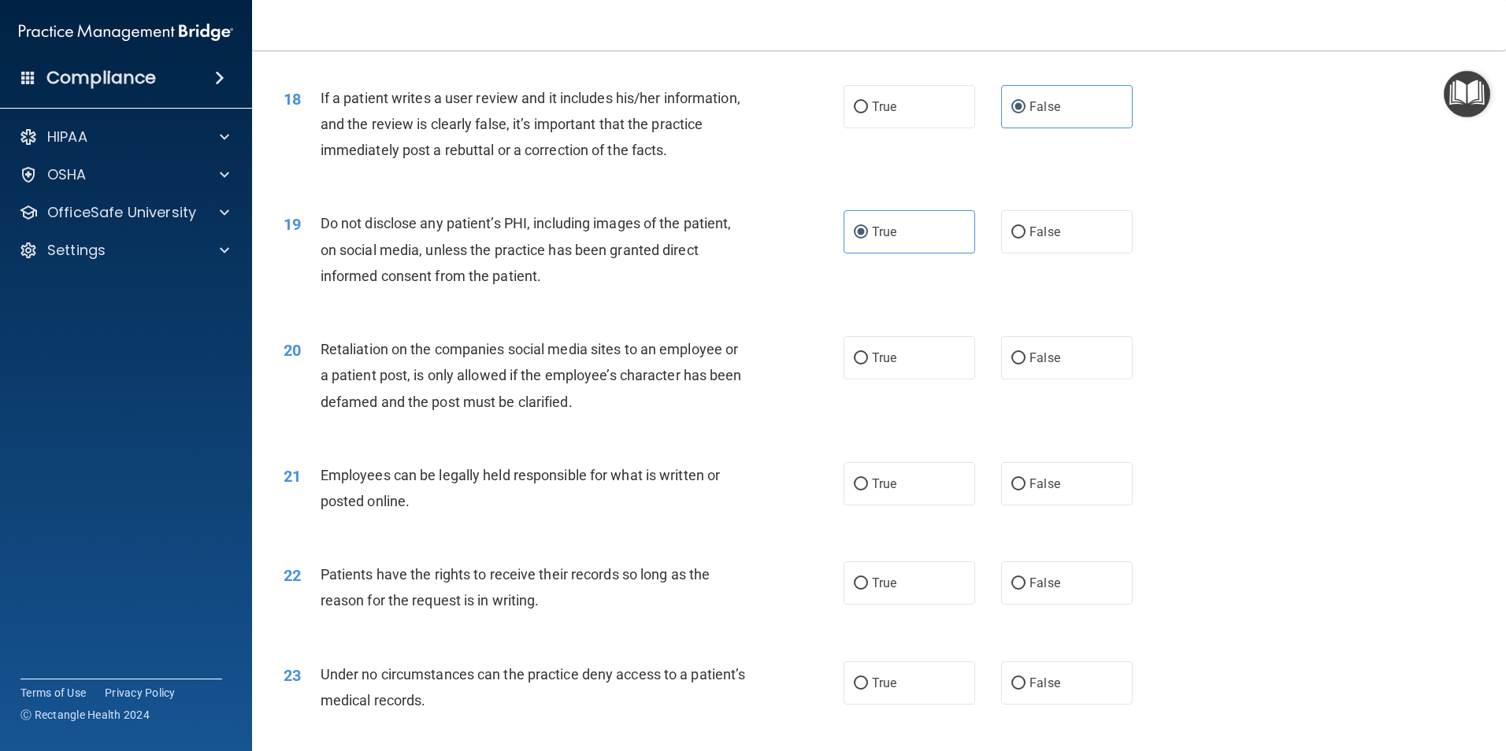
scroll to position [2205, 0]
click at [1033, 378] on label "False" at bounding box center [1067, 356] width 132 height 43
click at [1025, 363] on input "False" at bounding box center [1018, 357] width 14 height 12
radio input "true"
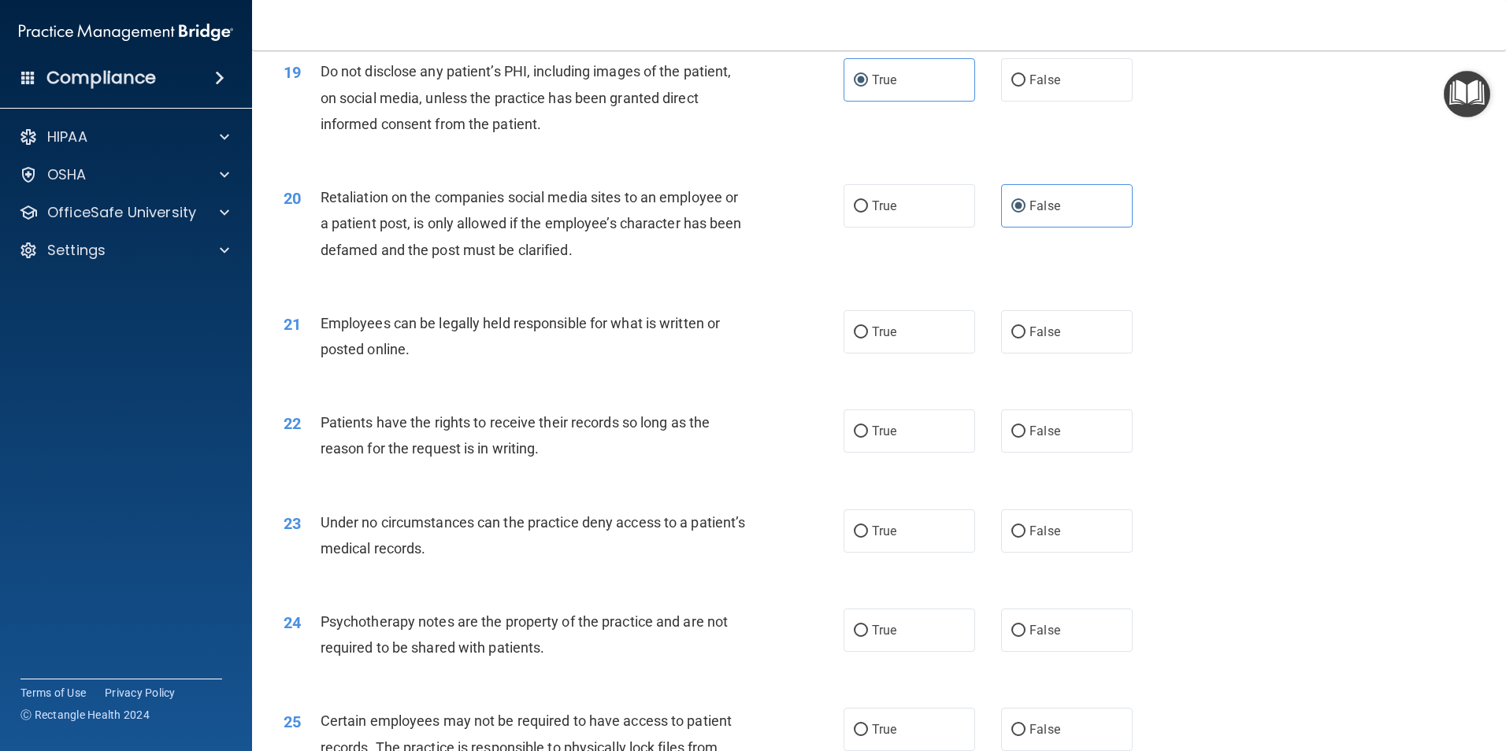
scroll to position [2363, 0]
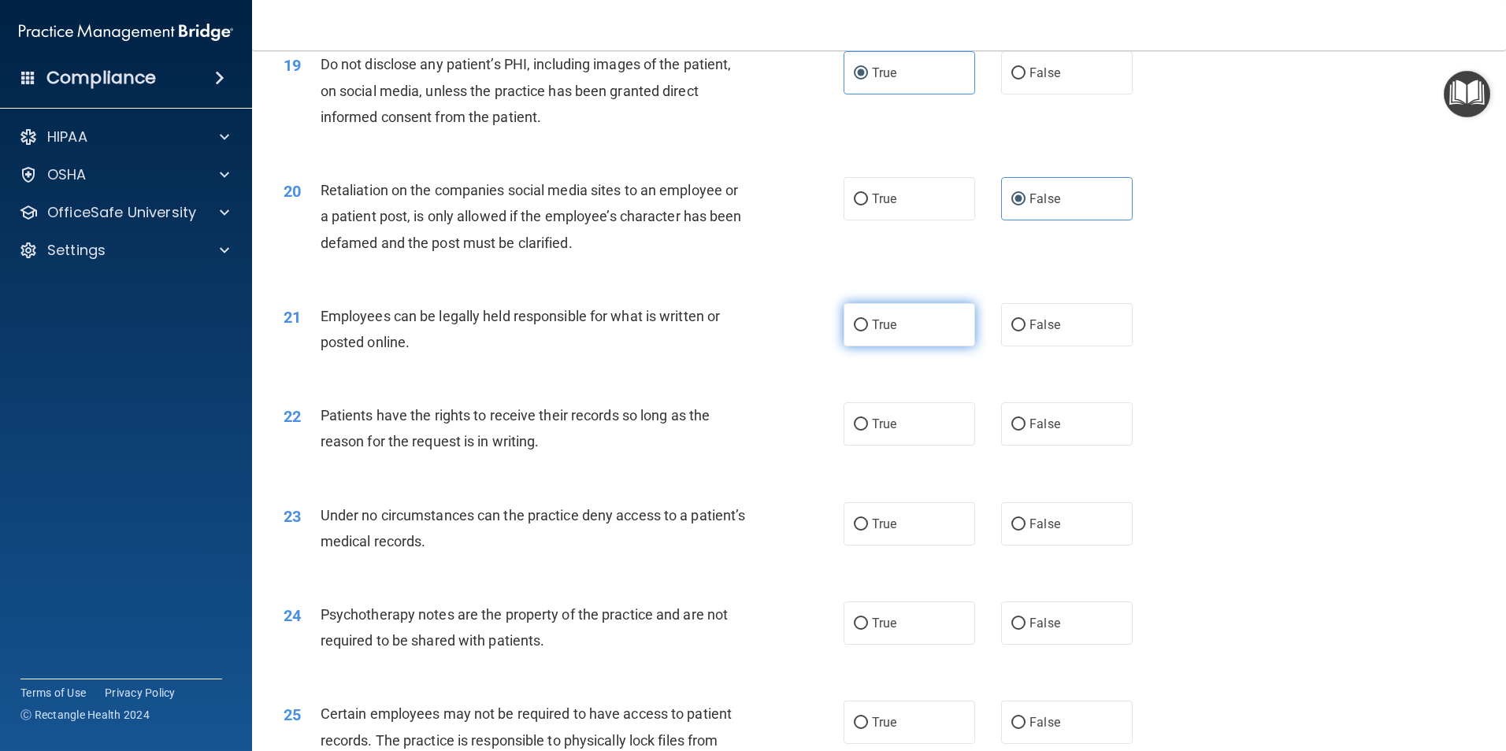
click at [883, 347] on label "True" at bounding box center [910, 324] width 132 height 43
click at [868, 332] on input "True" at bounding box center [861, 326] width 14 height 12
radio input "true"
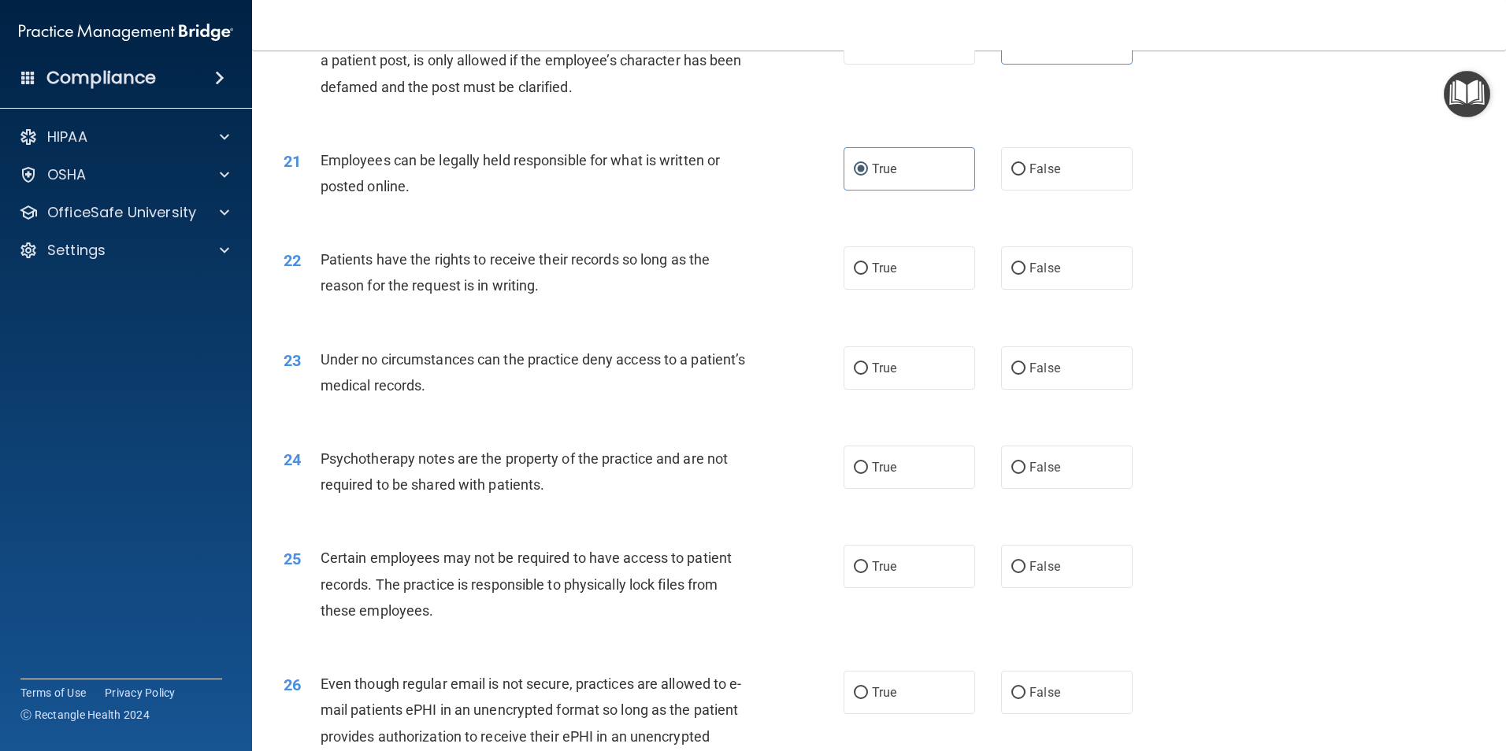
scroll to position [2520, 0]
click at [884, 288] on label "True" at bounding box center [910, 266] width 132 height 43
click at [868, 273] on input "True" at bounding box center [861, 267] width 14 height 12
radio input "true"
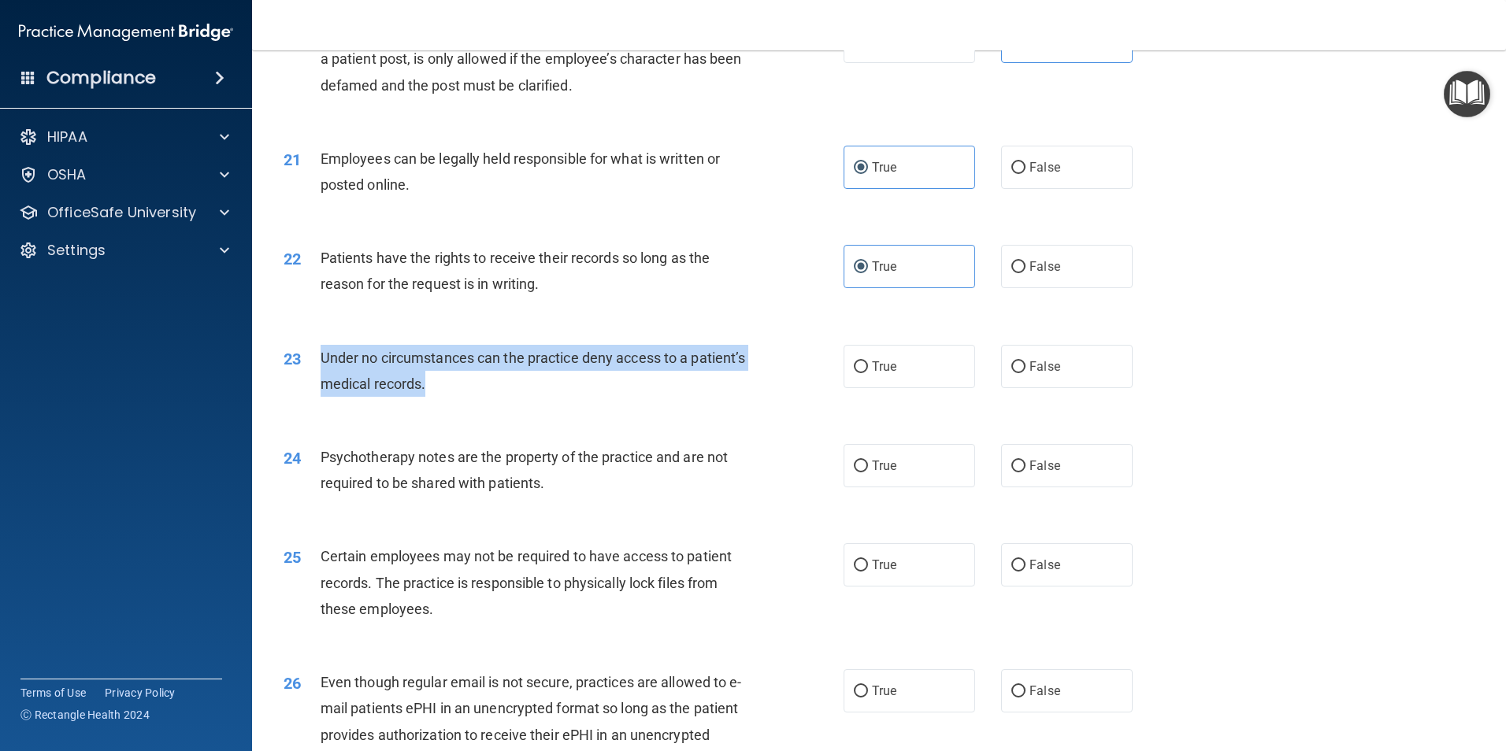
drag, startPoint x: 554, startPoint y: 407, endPoint x: 318, endPoint y: 380, distance: 237.0
click at [318, 380] on div "23 Under no circumstances can the practice deny access to a patient’s medical r…" at bounding box center [563, 375] width 607 height 60
copy div "Under no circumstances can the practice deny access to a patient’s medical reco…"
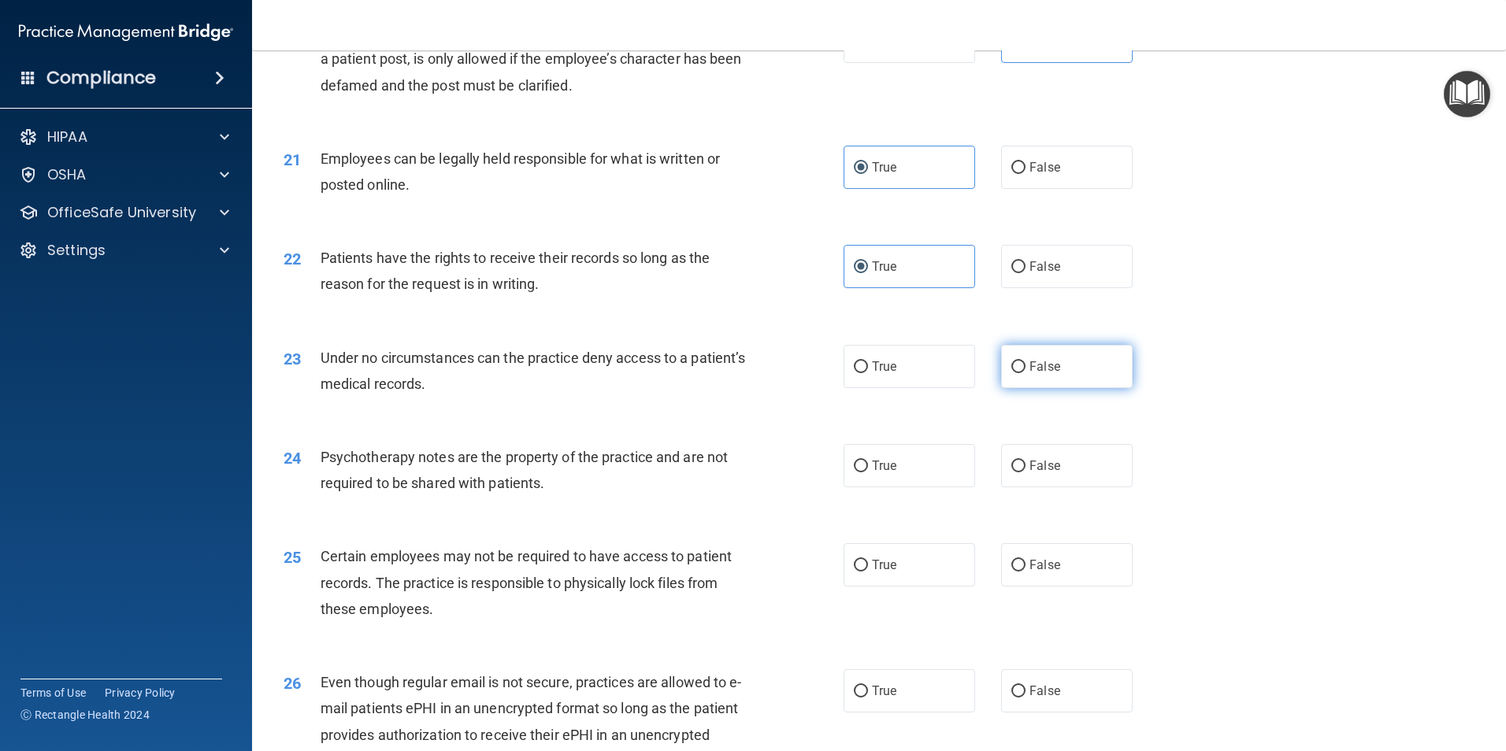
click at [1072, 388] on label "False" at bounding box center [1067, 366] width 132 height 43
click at [1025, 373] on input "False" at bounding box center [1018, 368] width 14 height 12
radio input "true"
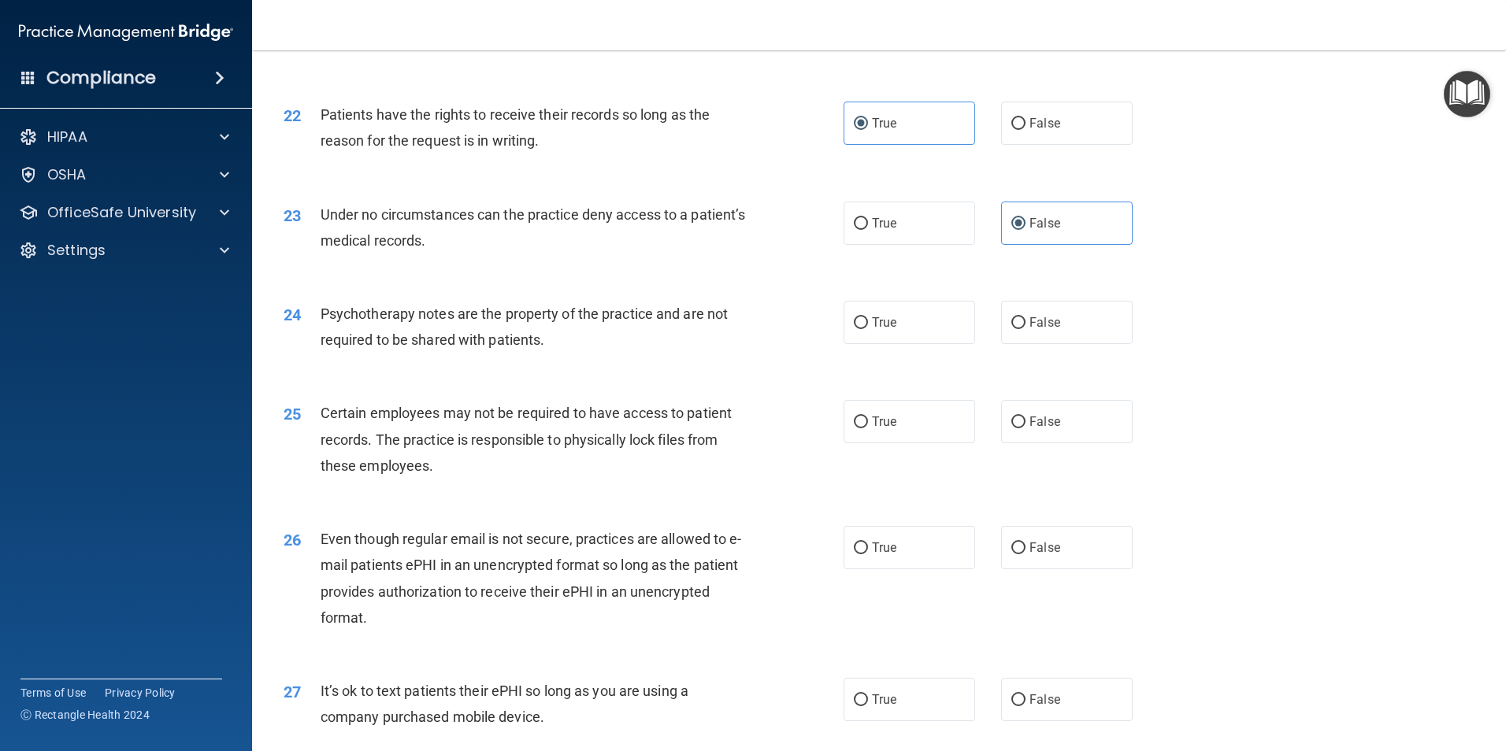
scroll to position [2678, 0]
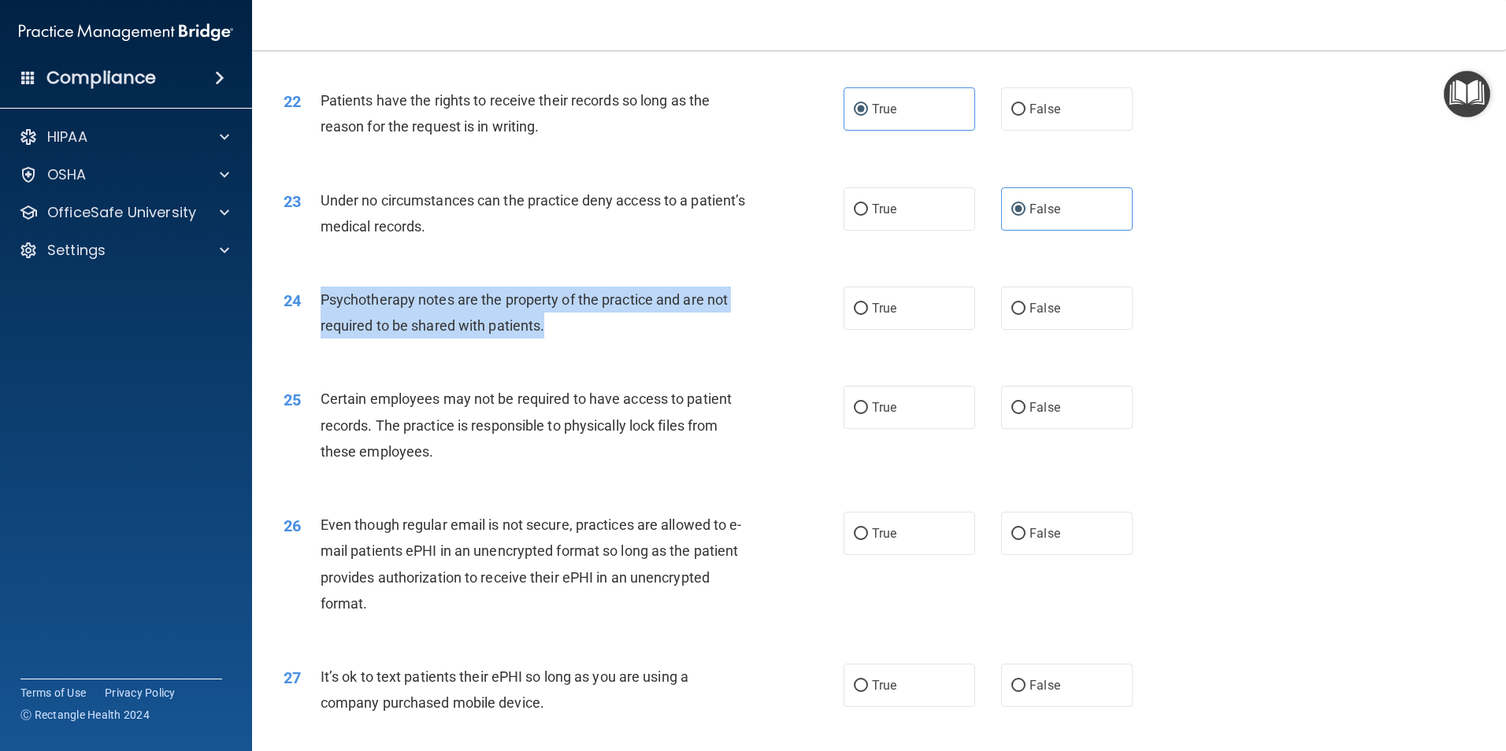
drag, startPoint x: 554, startPoint y: 345, endPoint x: 322, endPoint y: 317, distance: 234.0
click at [322, 317] on div "Psychotherapy notes are the property of the practice and are not required to be…" at bounding box center [540, 313] width 438 height 52
copy span "Psychotherapy notes are the property of the practice and are not required to be…"
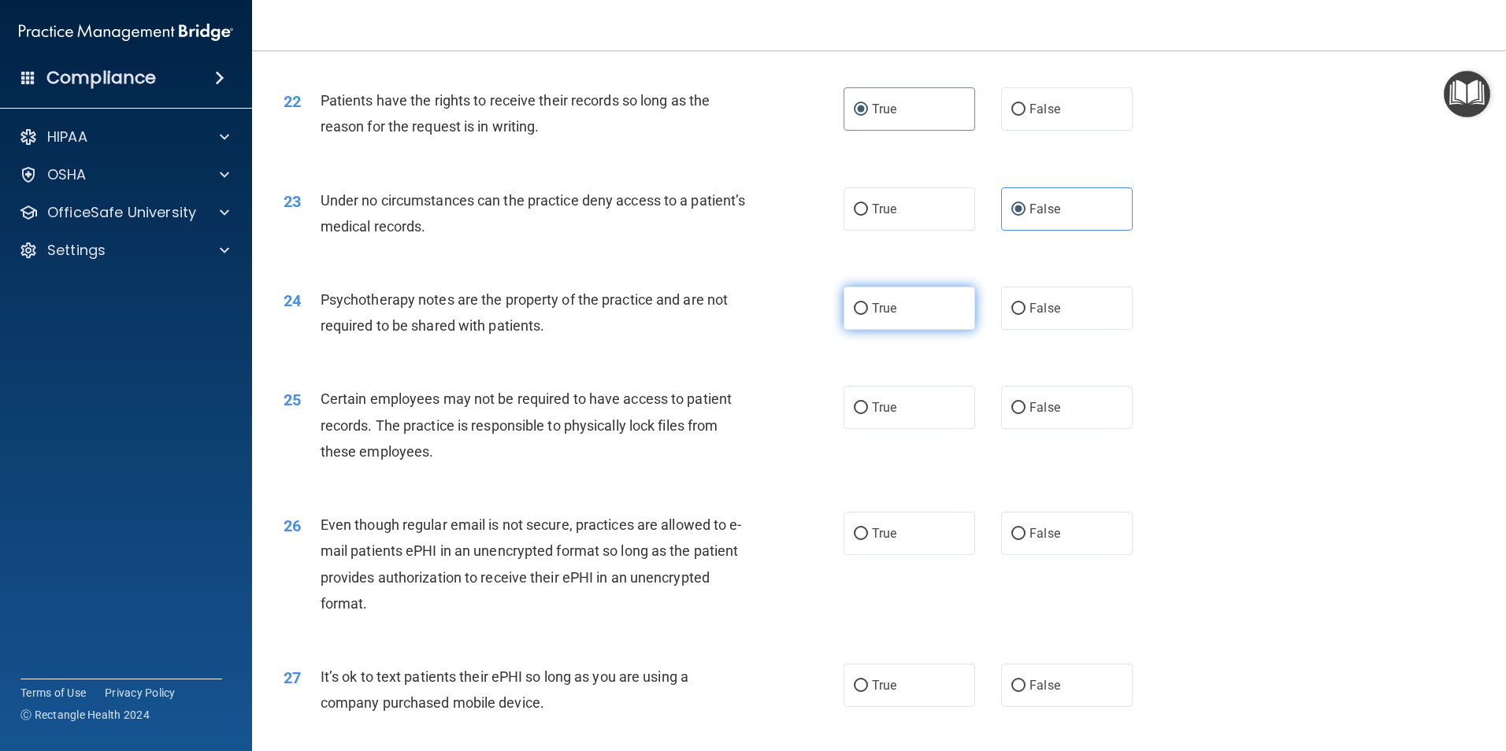
click at [920, 330] on label "True" at bounding box center [910, 308] width 132 height 43
click at [868, 315] on input "True" at bounding box center [861, 309] width 14 height 12
radio input "true"
click at [910, 429] on label "True" at bounding box center [910, 407] width 132 height 43
click at [868, 414] on input "True" at bounding box center [861, 408] width 14 height 12
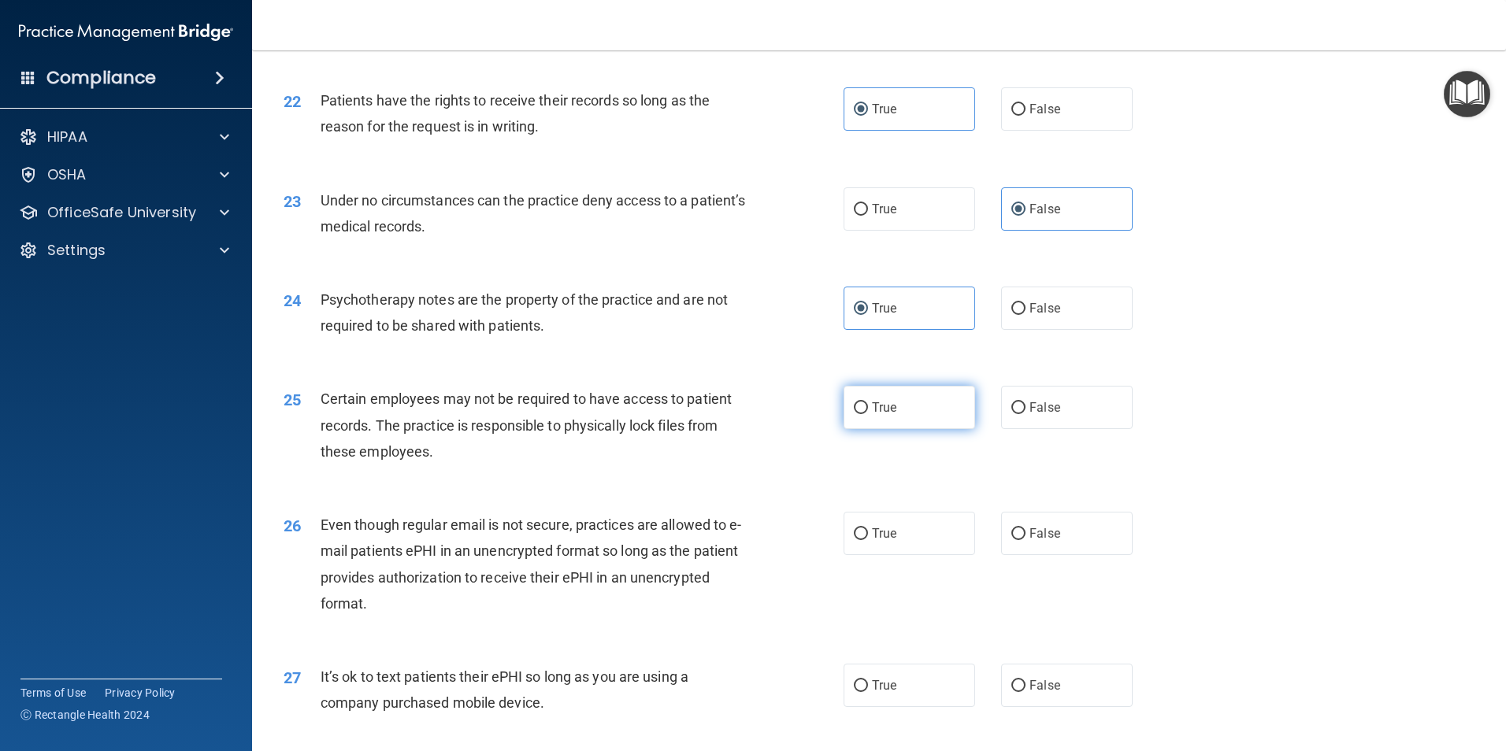
radio input "true"
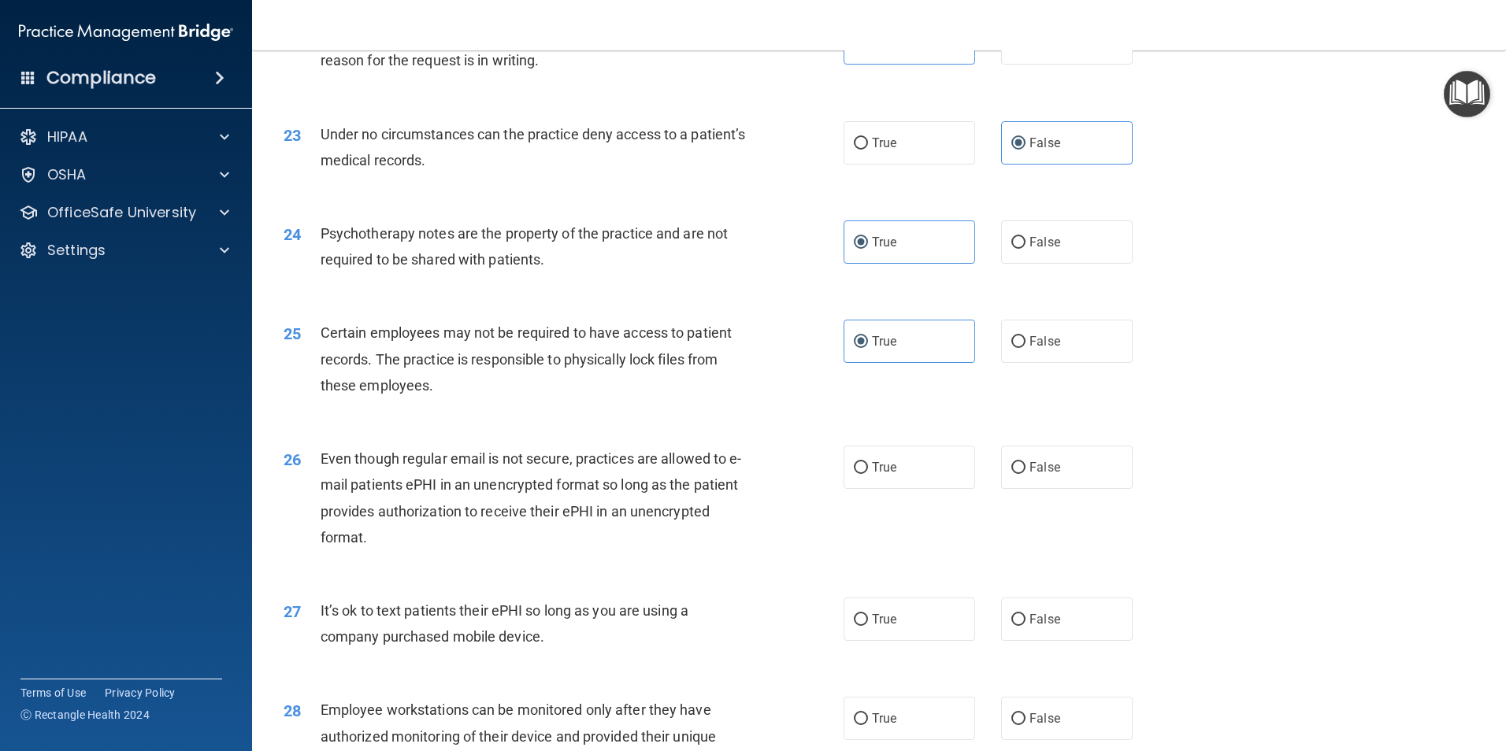
scroll to position [2835, 0]
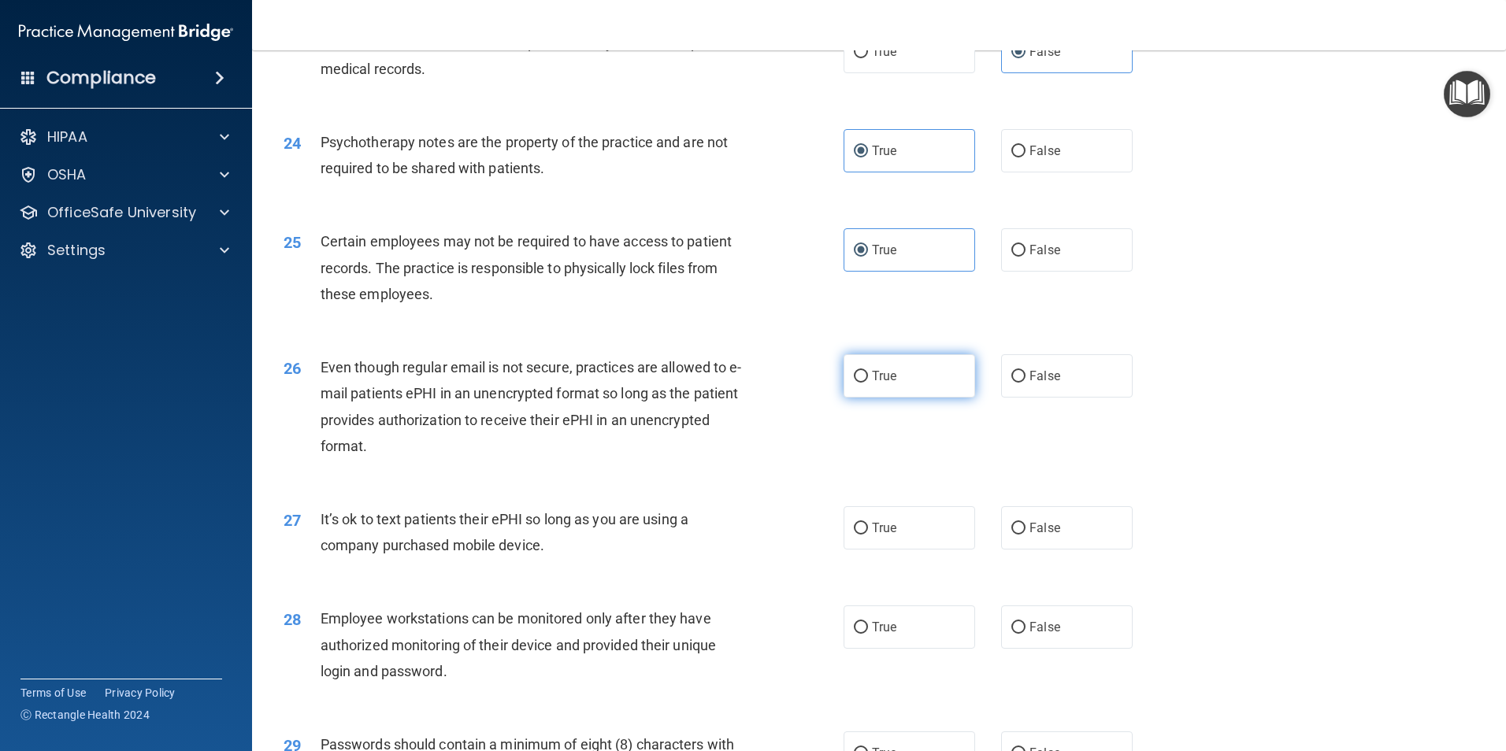
click at [884, 384] on span "True" at bounding box center [884, 376] width 24 height 15
click at [868, 383] on input "True" at bounding box center [861, 377] width 14 height 12
radio input "true"
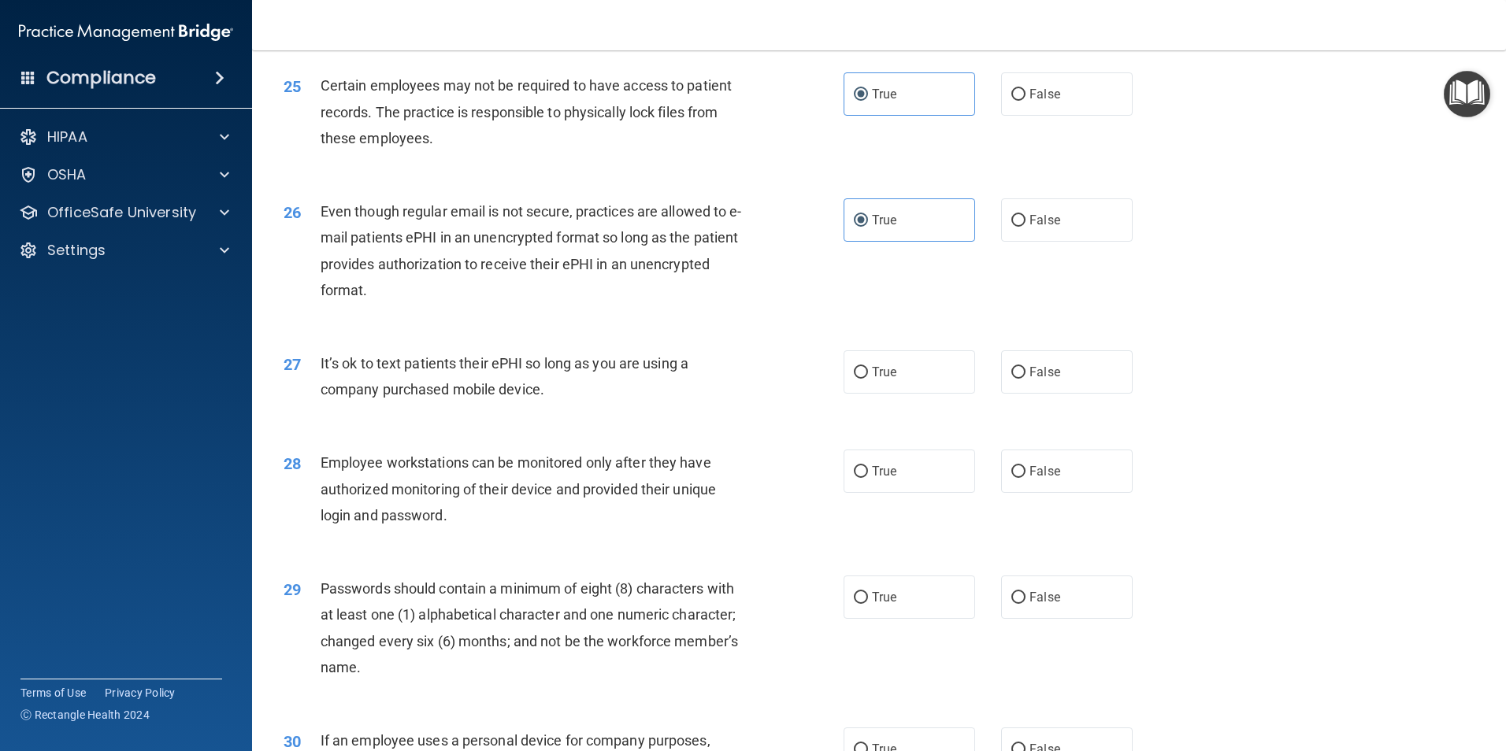
scroll to position [2993, 0]
click at [1036, 378] on span "False" at bounding box center [1044, 370] width 31 height 15
click at [1025, 377] on input "False" at bounding box center [1018, 371] width 14 height 12
radio input "true"
click at [914, 491] on label "True" at bounding box center [910, 469] width 132 height 43
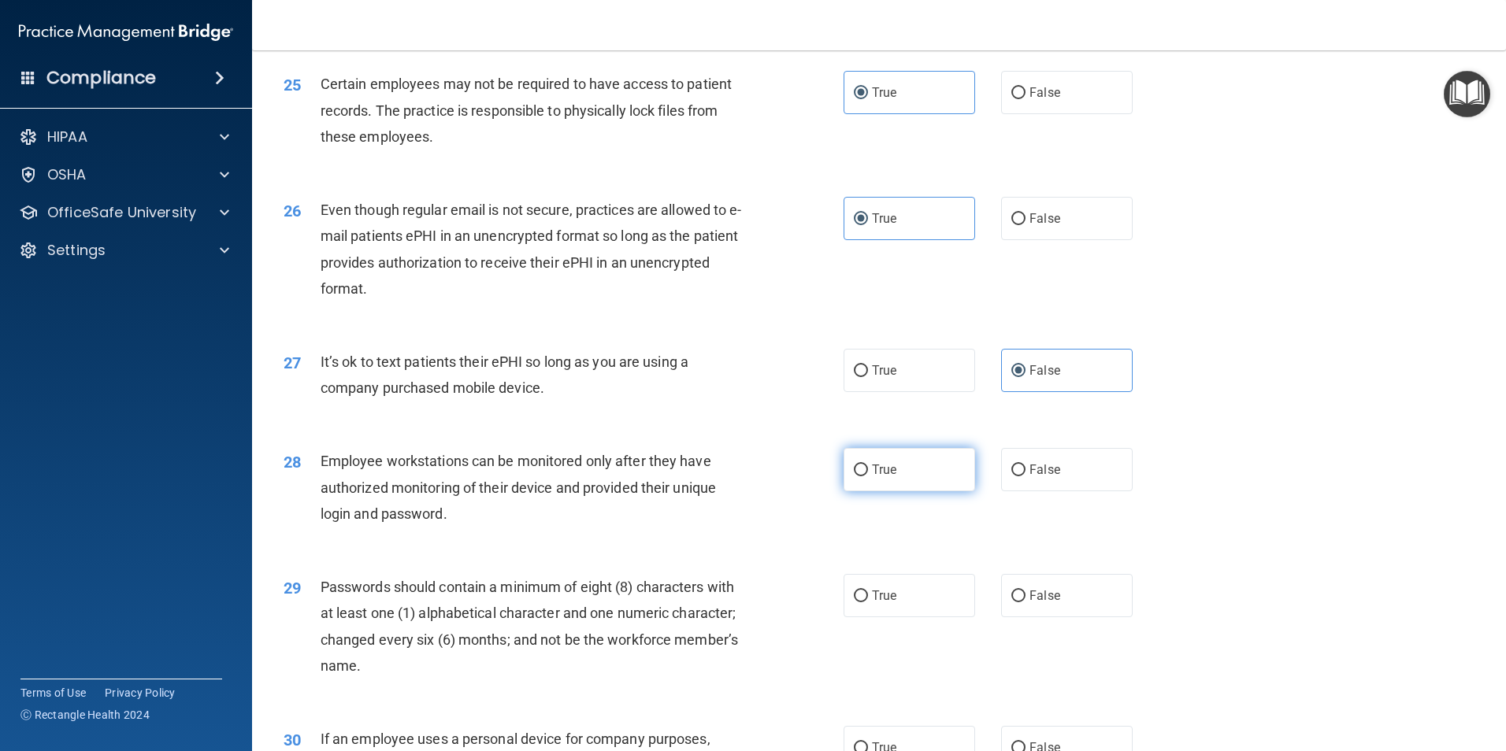
click at [868, 477] on input "True" at bounding box center [861, 471] width 14 height 12
radio input "true"
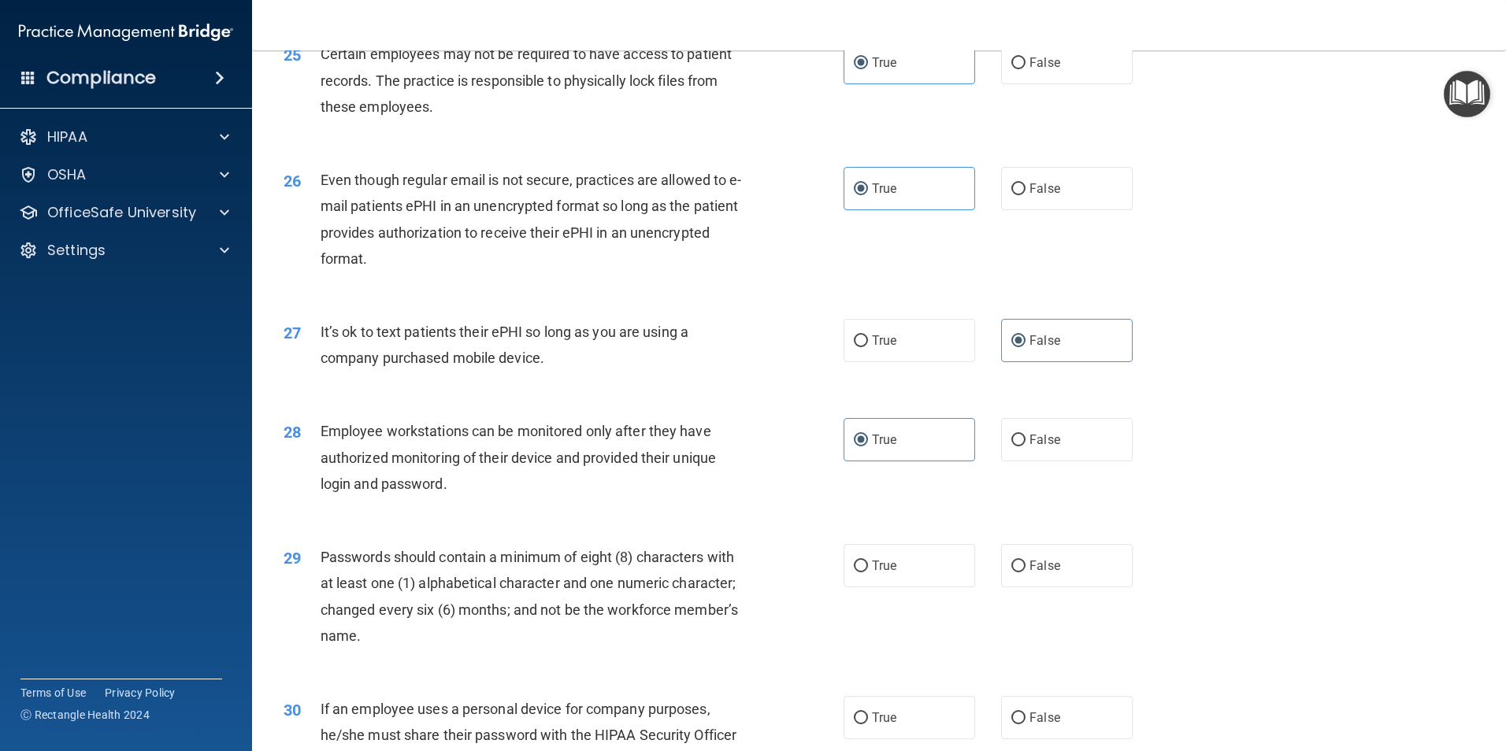
scroll to position [3072, 0]
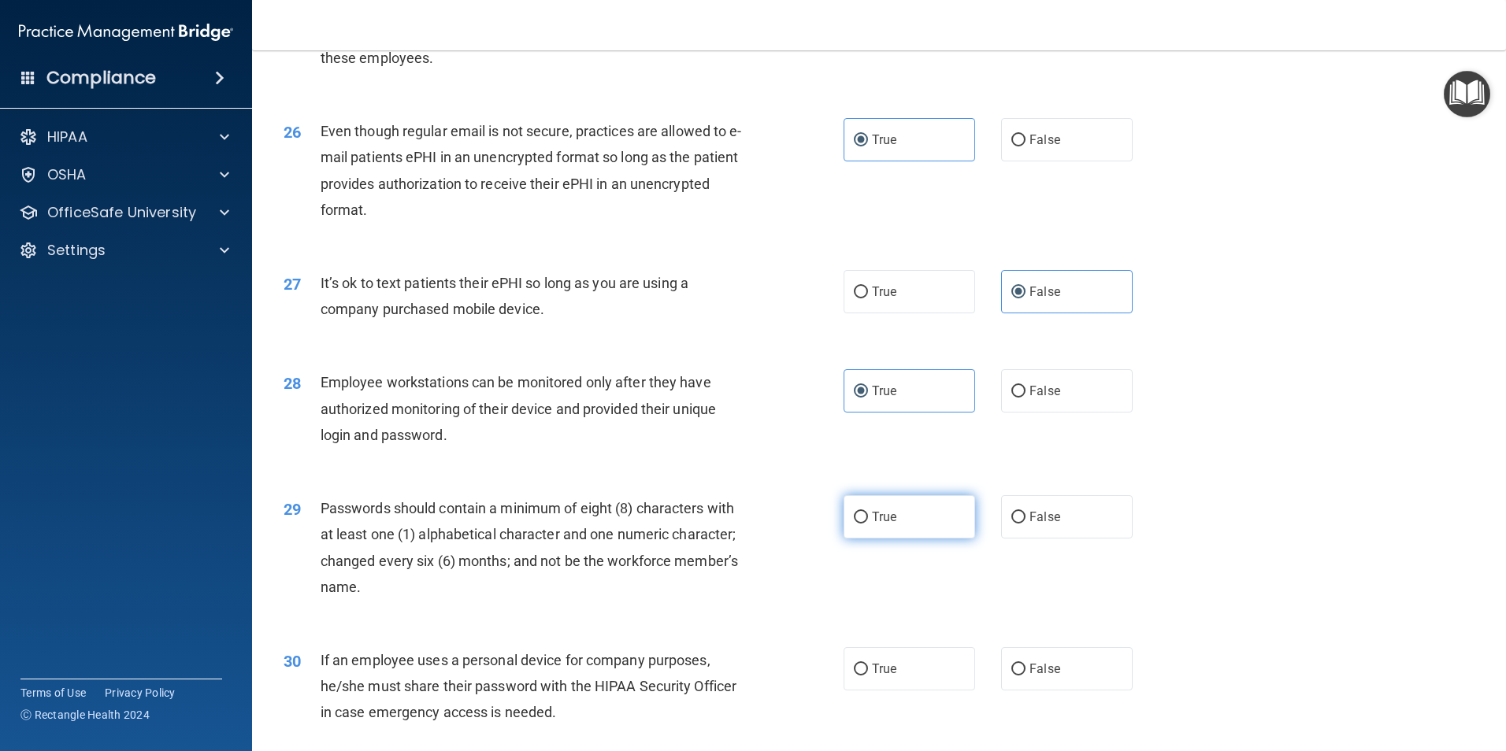
drag, startPoint x: 918, startPoint y: 543, endPoint x: 889, endPoint y: 554, distance: 30.1
click at [916, 539] on label "True" at bounding box center [910, 516] width 132 height 43
click at [868, 524] on input "True" at bounding box center [861, 518] width 14 height 12
radio input "true"
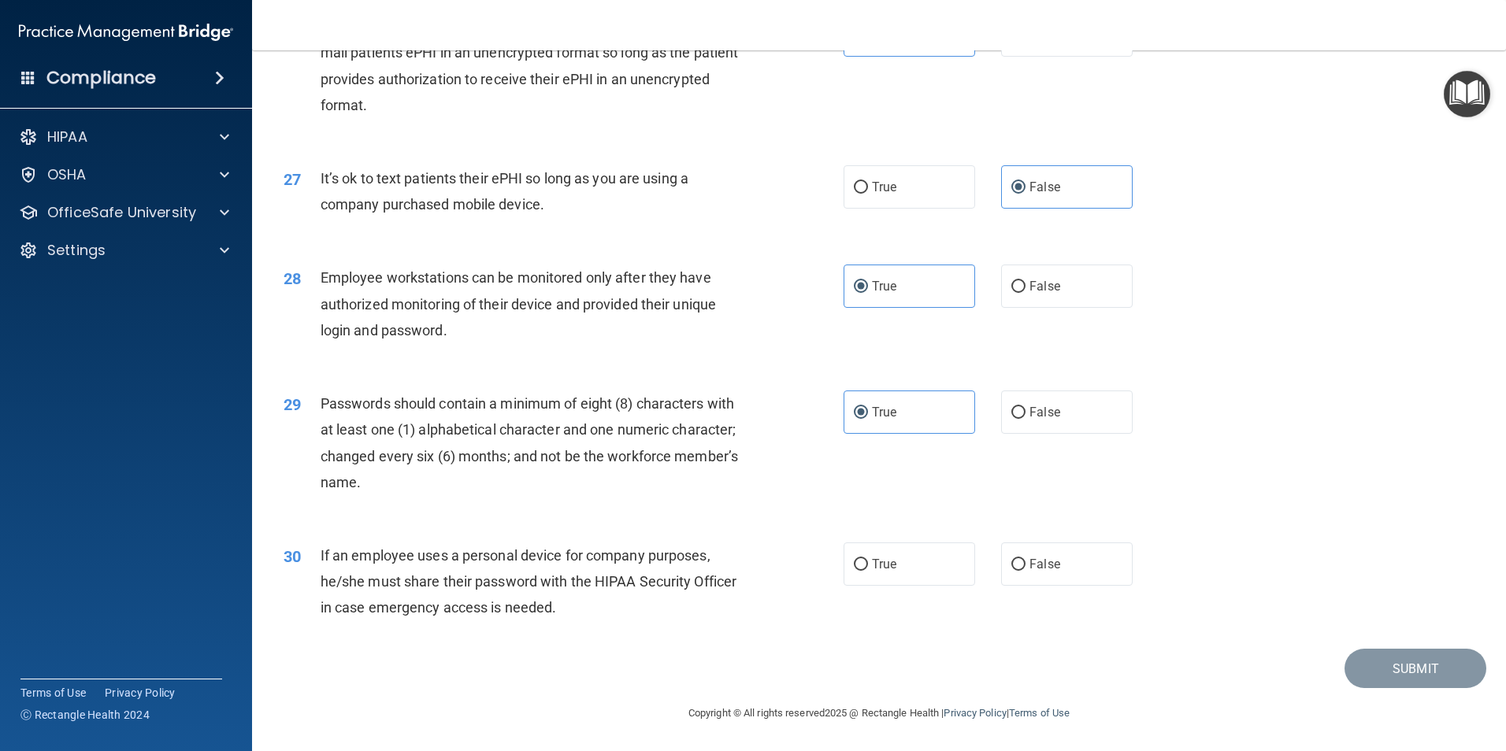
scroll to position [3202, 0]
click at [938, 560] on label "True" at bounding box center [910, 564] width 132 height 43
click at [868, 560] on input "True" at bounding box center [861, 565] width 14 height 12
radio input "true"
click at [1396, 666] on button "Submit" at bounding box center [1415, 669] width 142 height 40
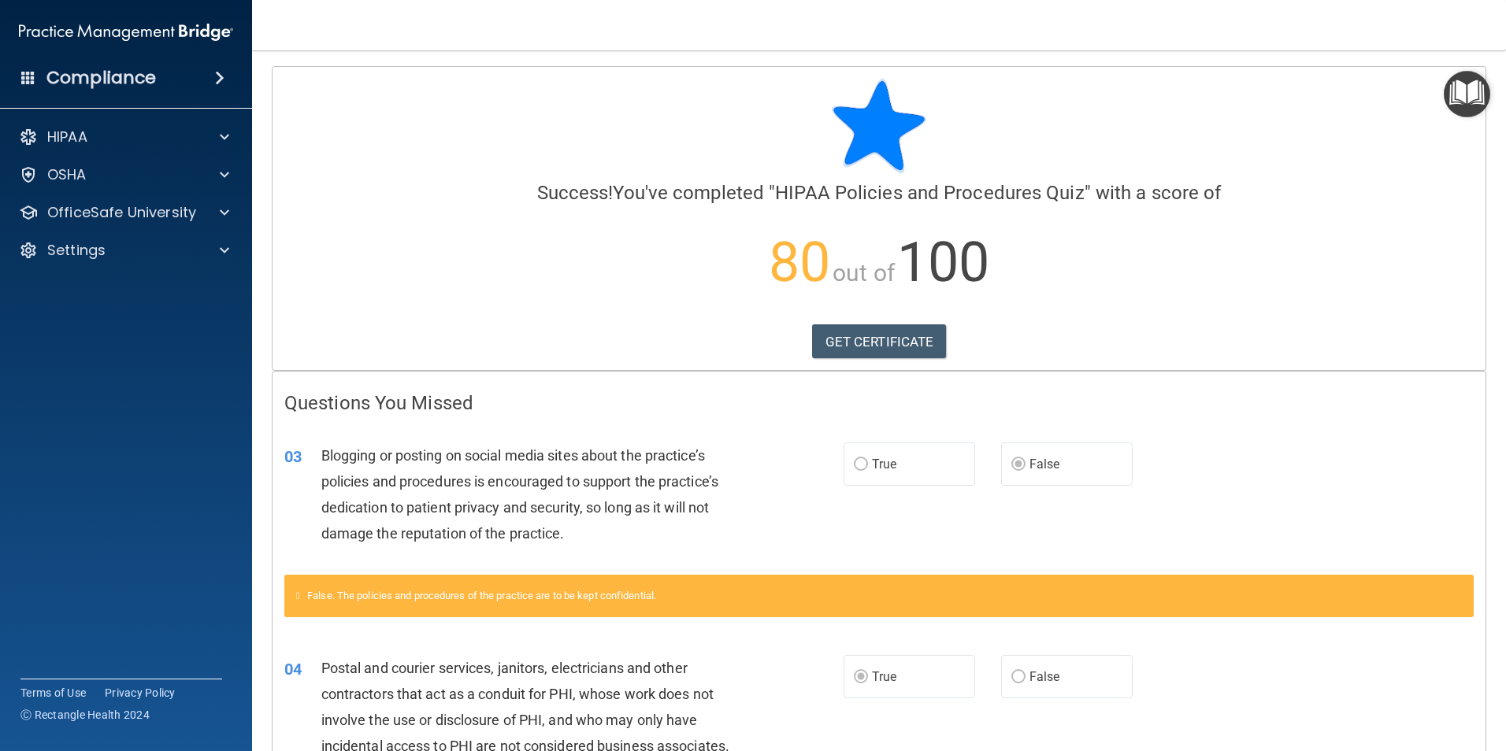
click at [1093, 335] on div "GET CERTIFICATE" at bounding box center [878, 341] width 1189 height 35
click at [157, 207] on p "OfficeSafe University" at bounding box center [121, 212] width 149 height 19
click at [138, 251] on p "HIPAA Training" at bounding box center [75, 251] width 130 height 16
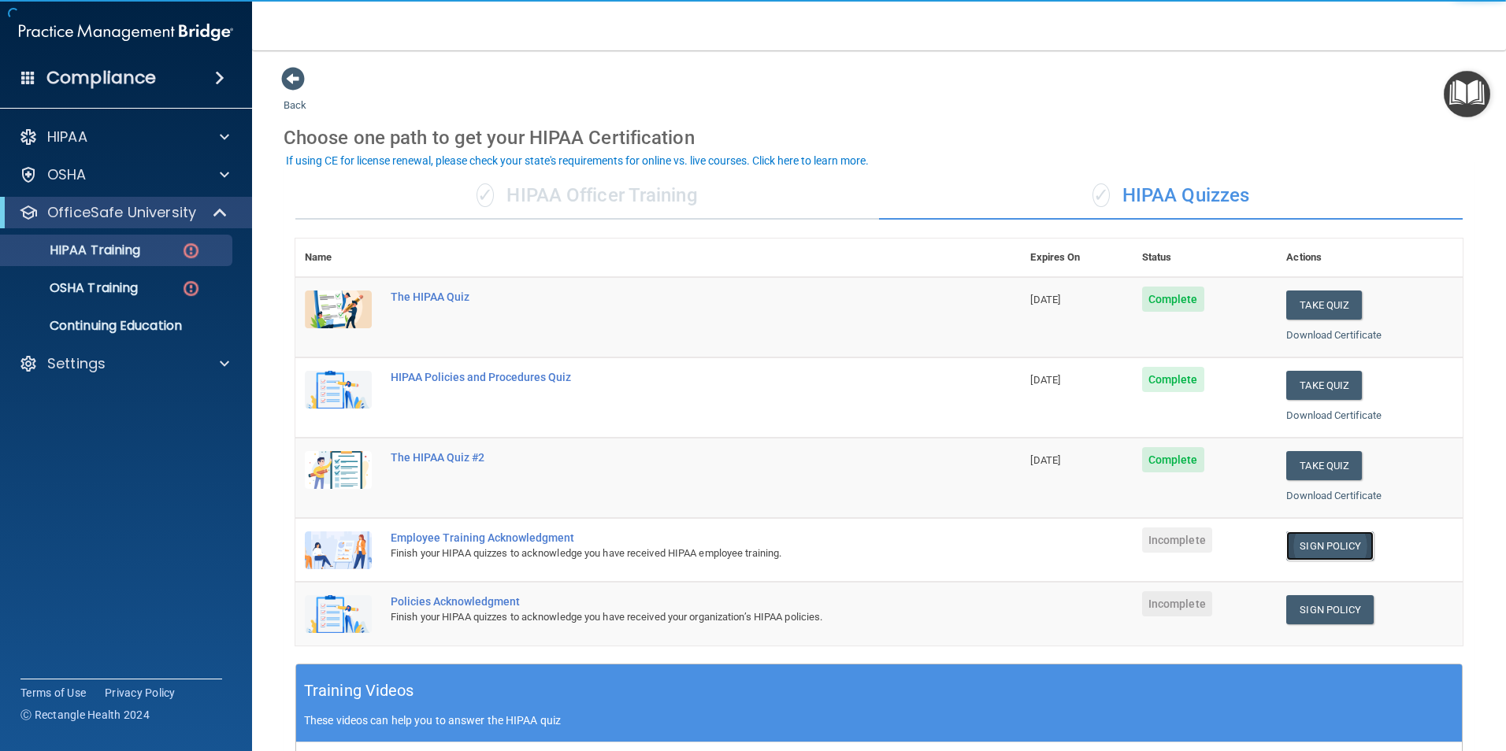
click at [1299, 540] on link "Sign Policy" at bounding box center [1329, 546] width 87 height 29
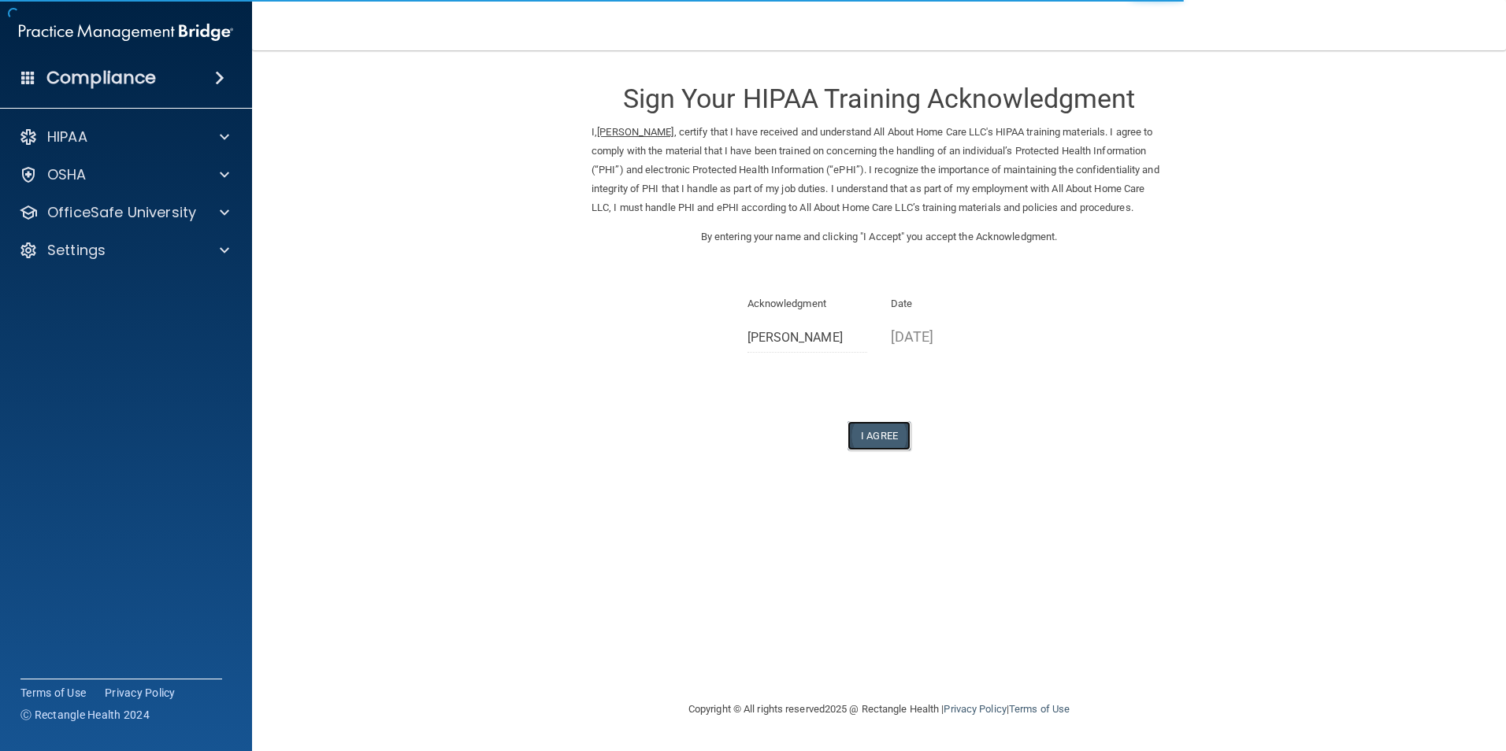
click at [866, 451] on button "I Agree" at bounding box center [878, 435] width 63 height 29
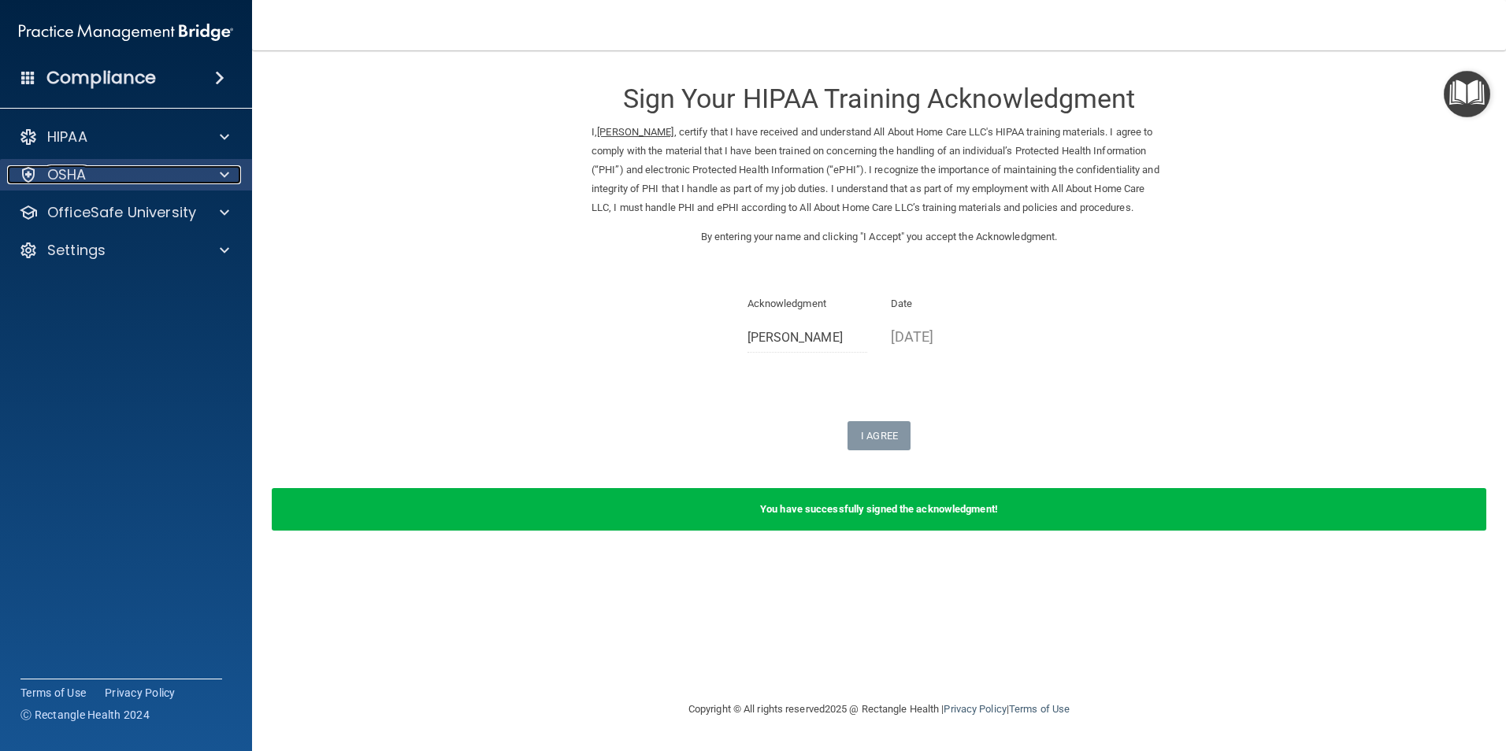
click at [174, 176] on div "OSHA" at bounding box center [104, 174] width 195 height 19
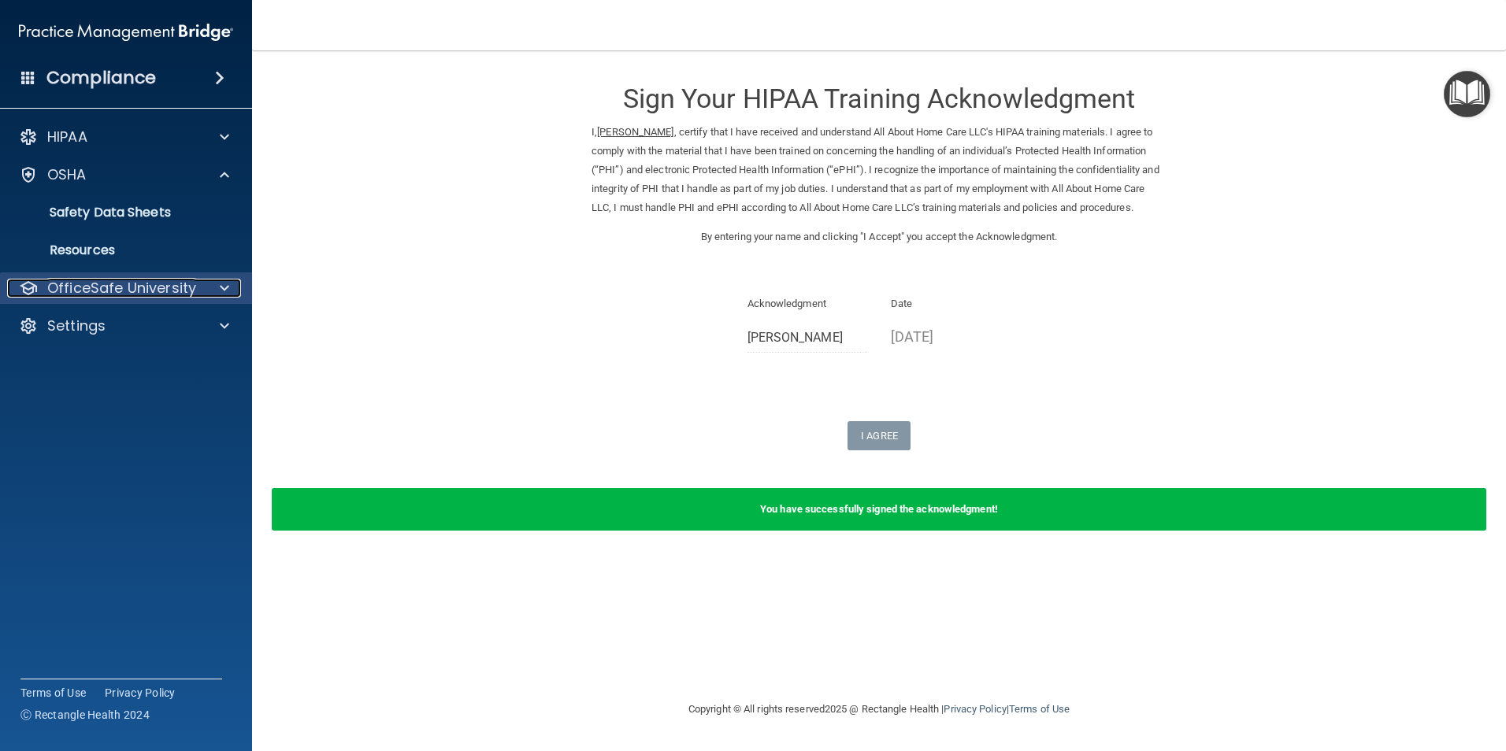
click at [150, 284] on p "OfficeSafe University" at bounding box center [121, 288] width 149 height 19
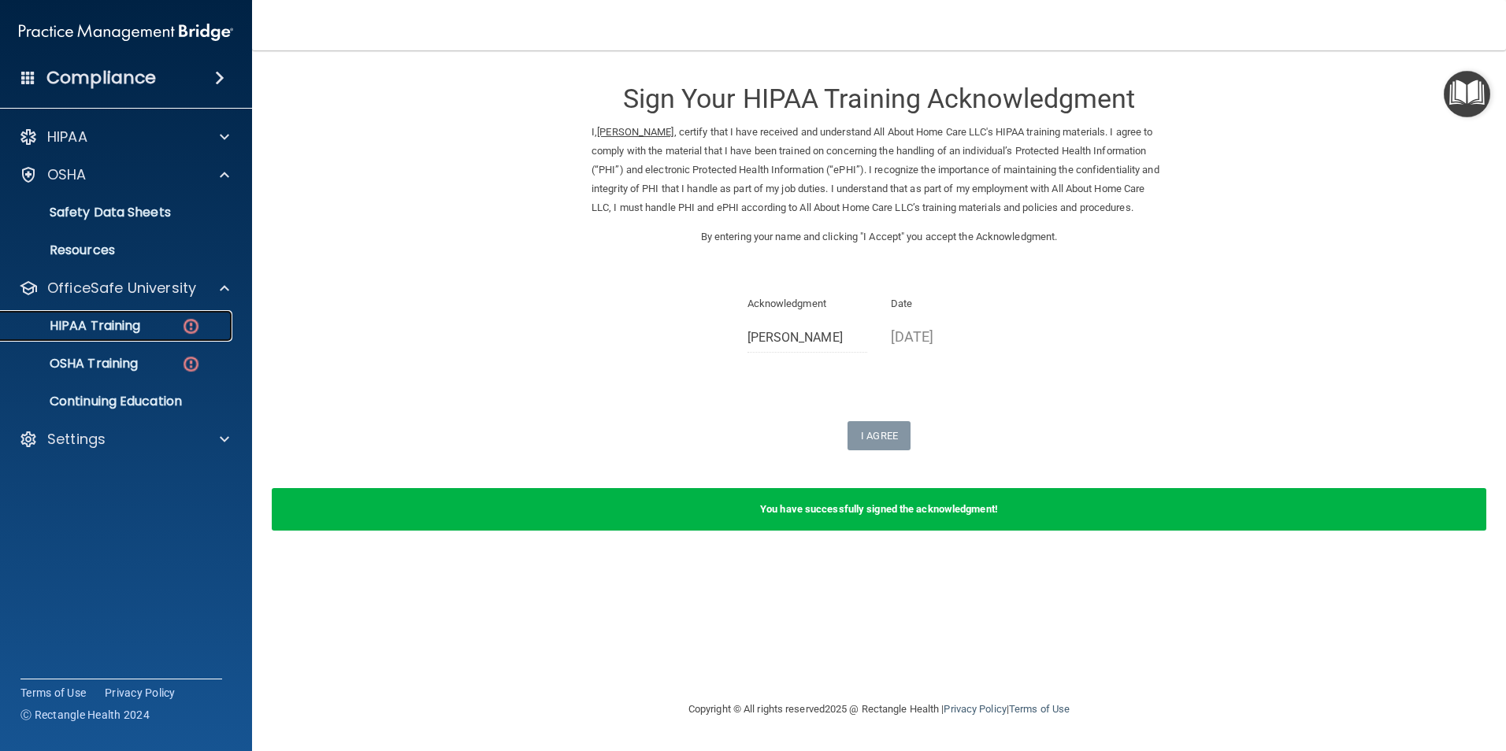
click at [135, 332] on p "HIPAA Training" at bounding box center [75, 326] width 130 height 16
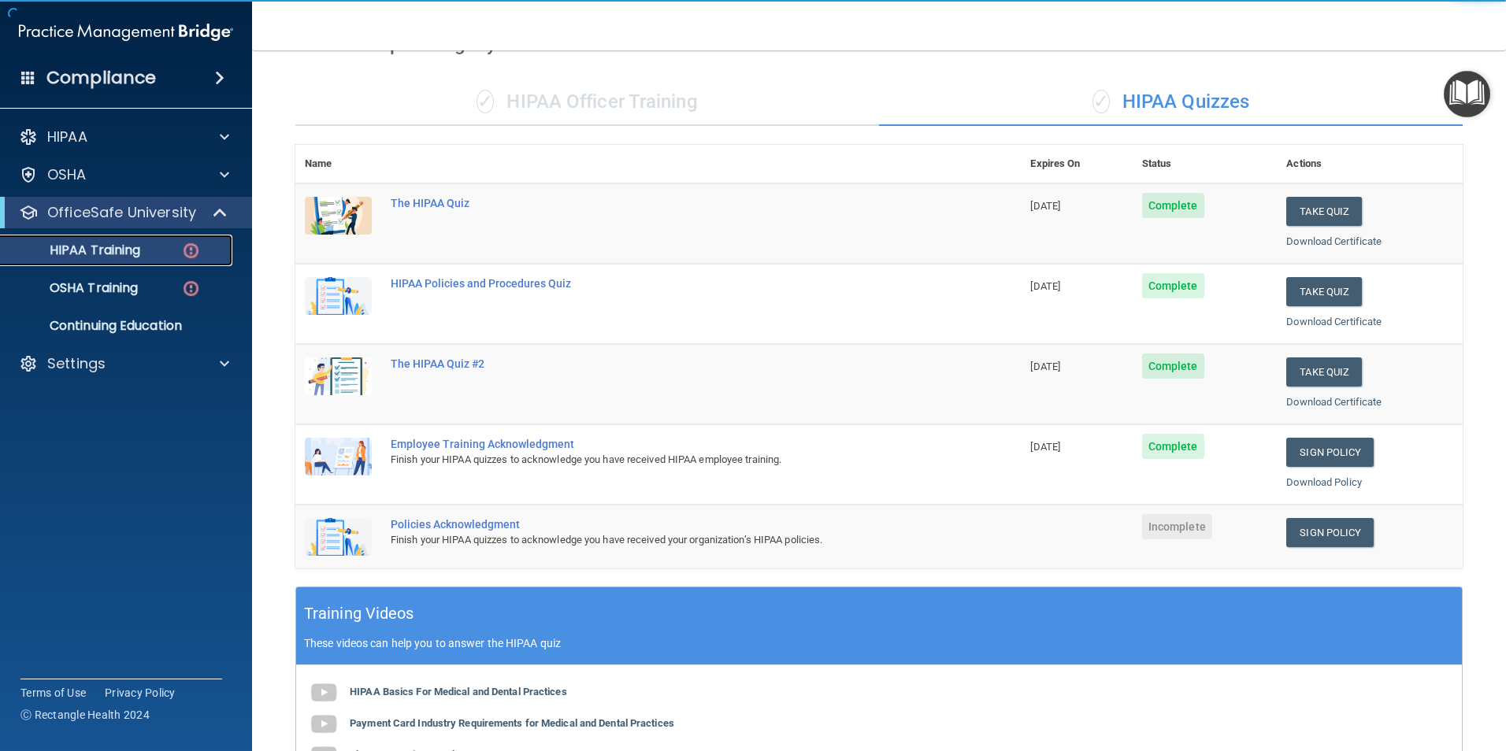
scroll to position [236, 0]
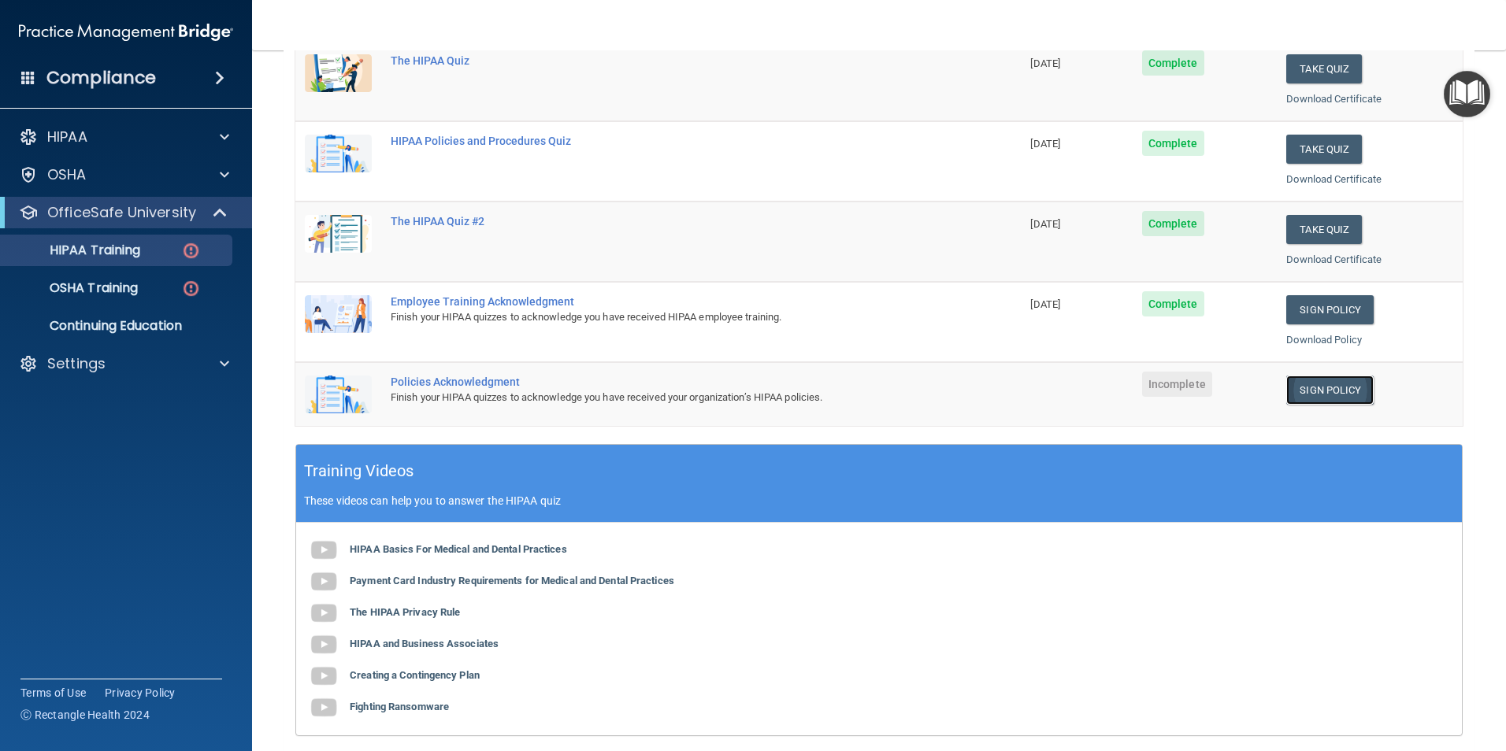
click at [1308, 391] on link "Sign Policy" at bounding box center [1329, 390] width 87 height 29
click at [1302, 373] on td "Sign Policy Sign Policy Download Policy" at bounding box center [1370, 394] width 186 height 64
click at [1311, 387] on link "Sign Policy" at bounding box center [1329, 390] width 87 height 29
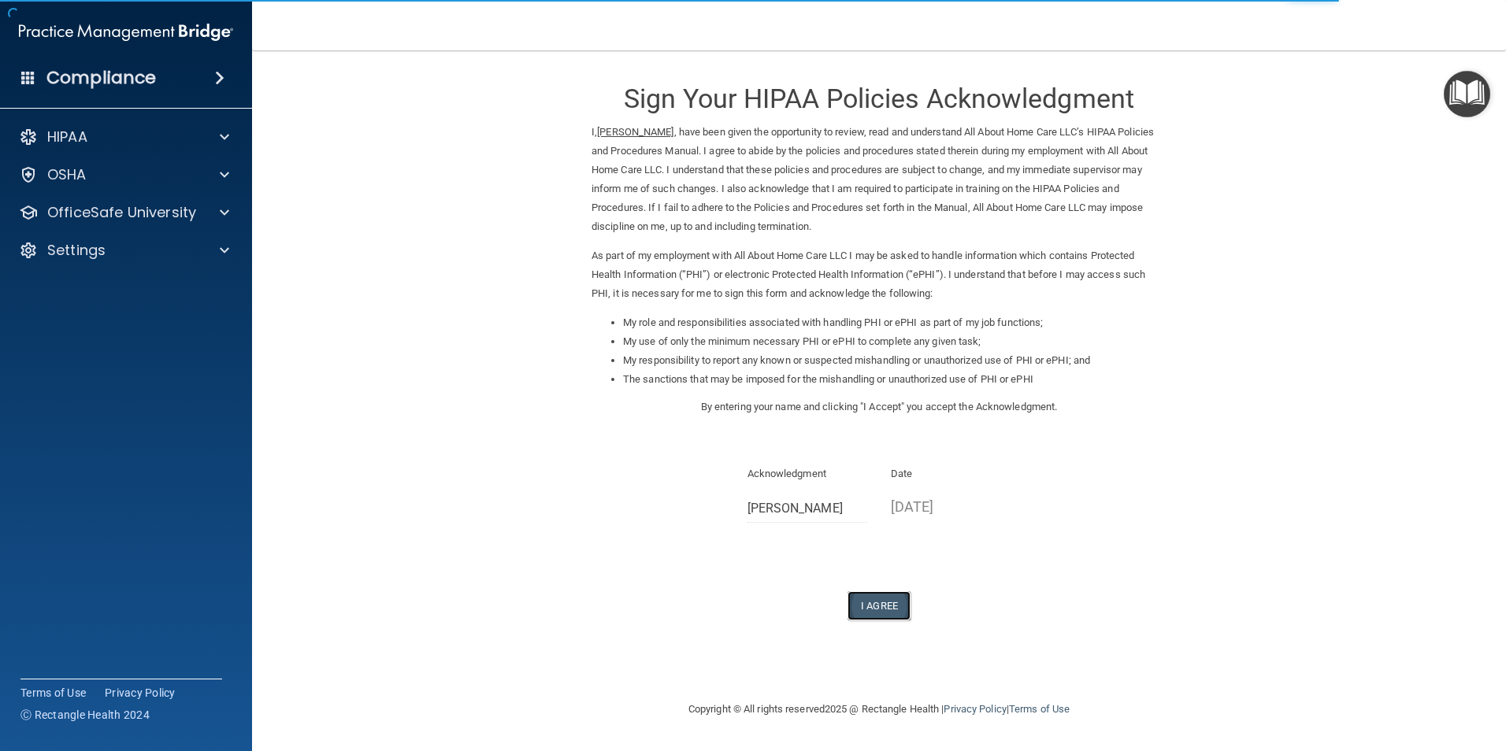
click at [889, 593] on button "I Agree" at bounding box center [878, 606] width 63 height 29
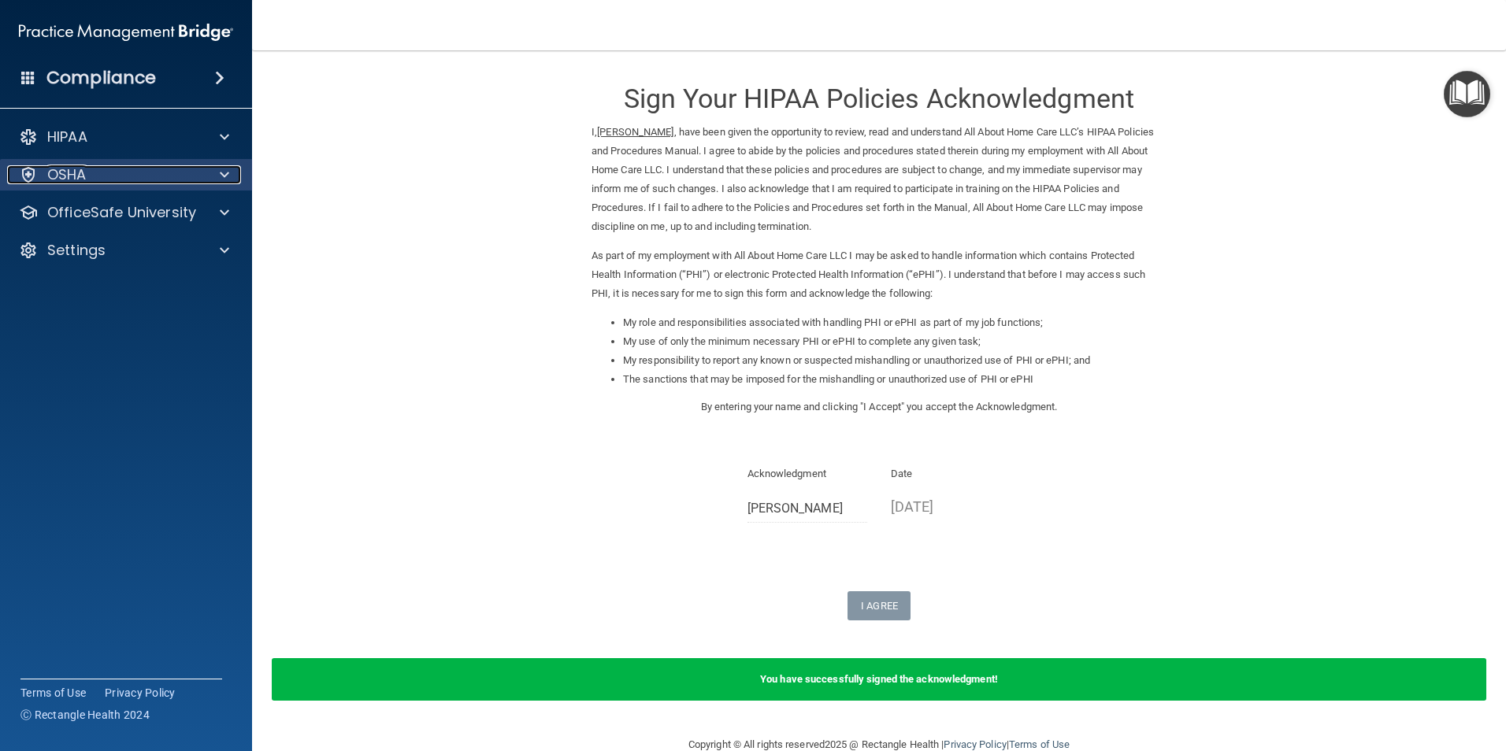
click at [98, 170] on div "OSHA" at bounding box center [104, 174] width 195 height 19
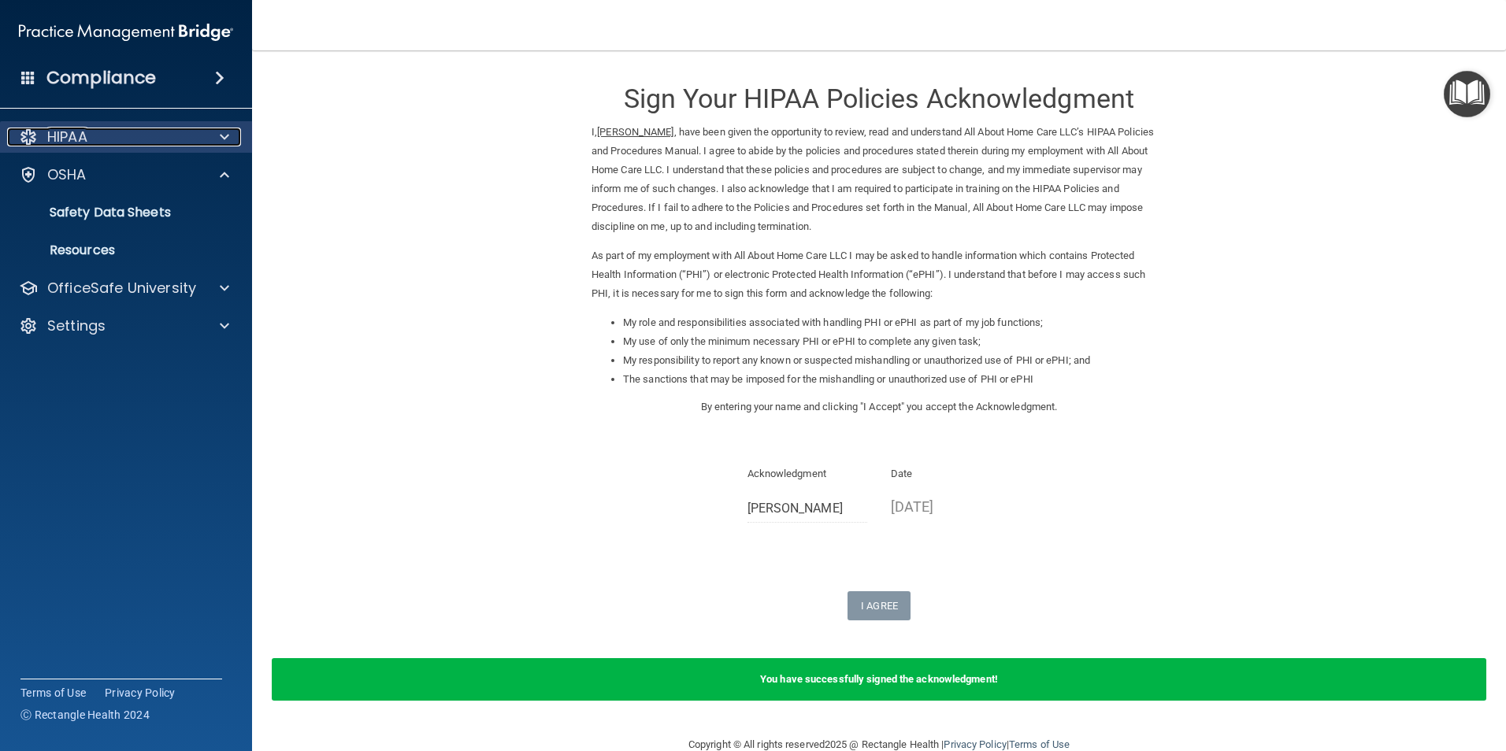
click at [110, 144] on div "HIPAA" at bounding box center [104, 137] width 195 height 19
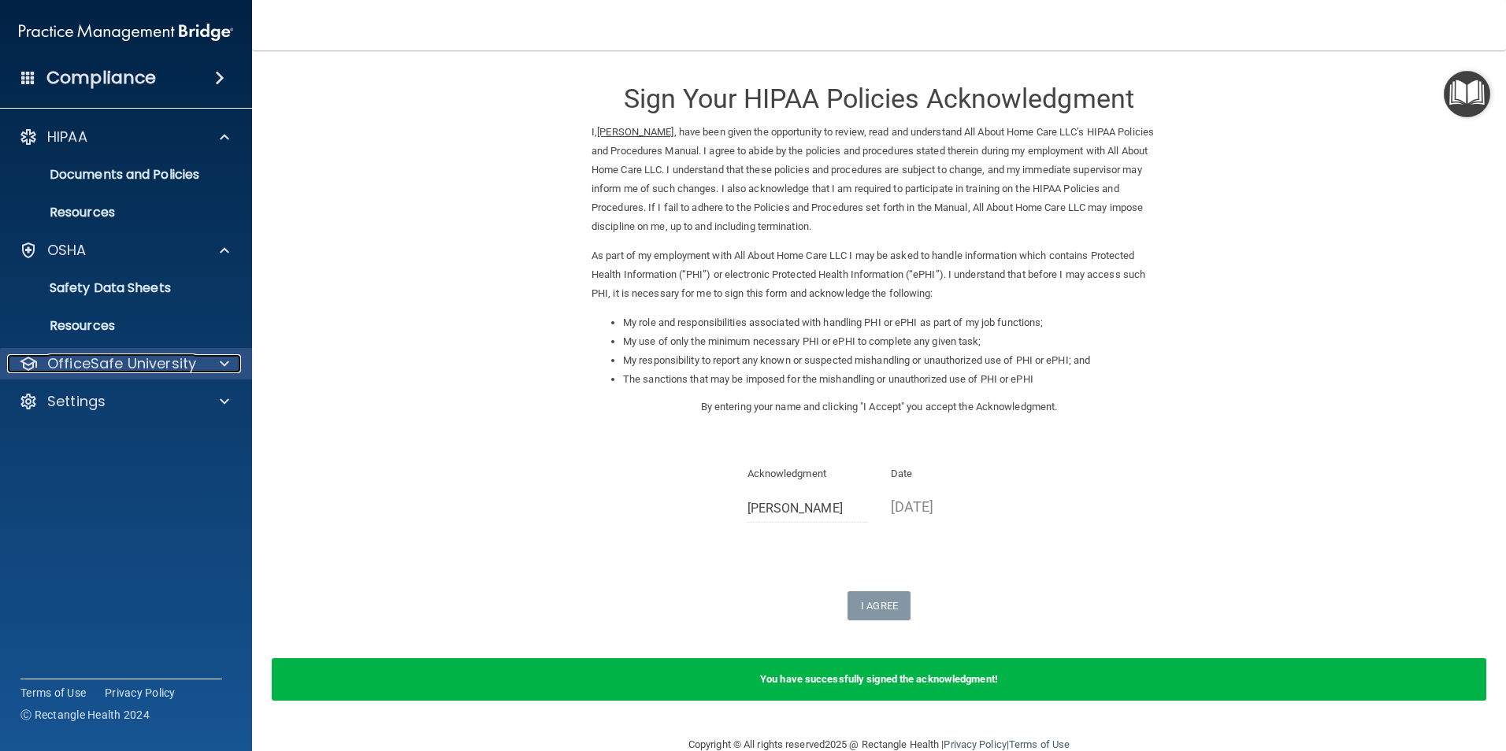
click at [112, 360] on p "OfficeSafe University" at bounding box center [121, 363] width 149 height 19
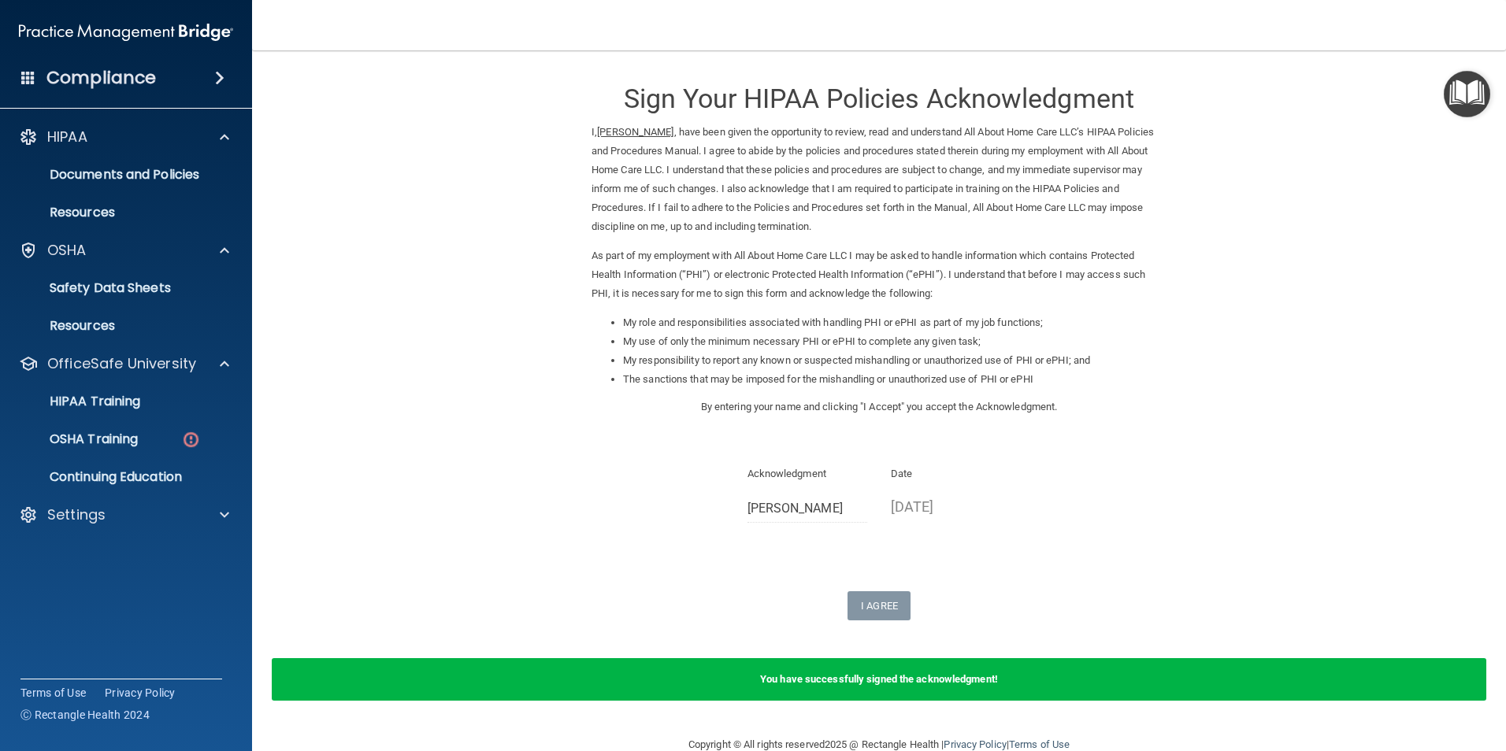
click at [1087, 376] on li "The sanctions that may be imposed for the mishandling or unauthorized use of PH…" at bounding box center [894, 379] width 543 height 19
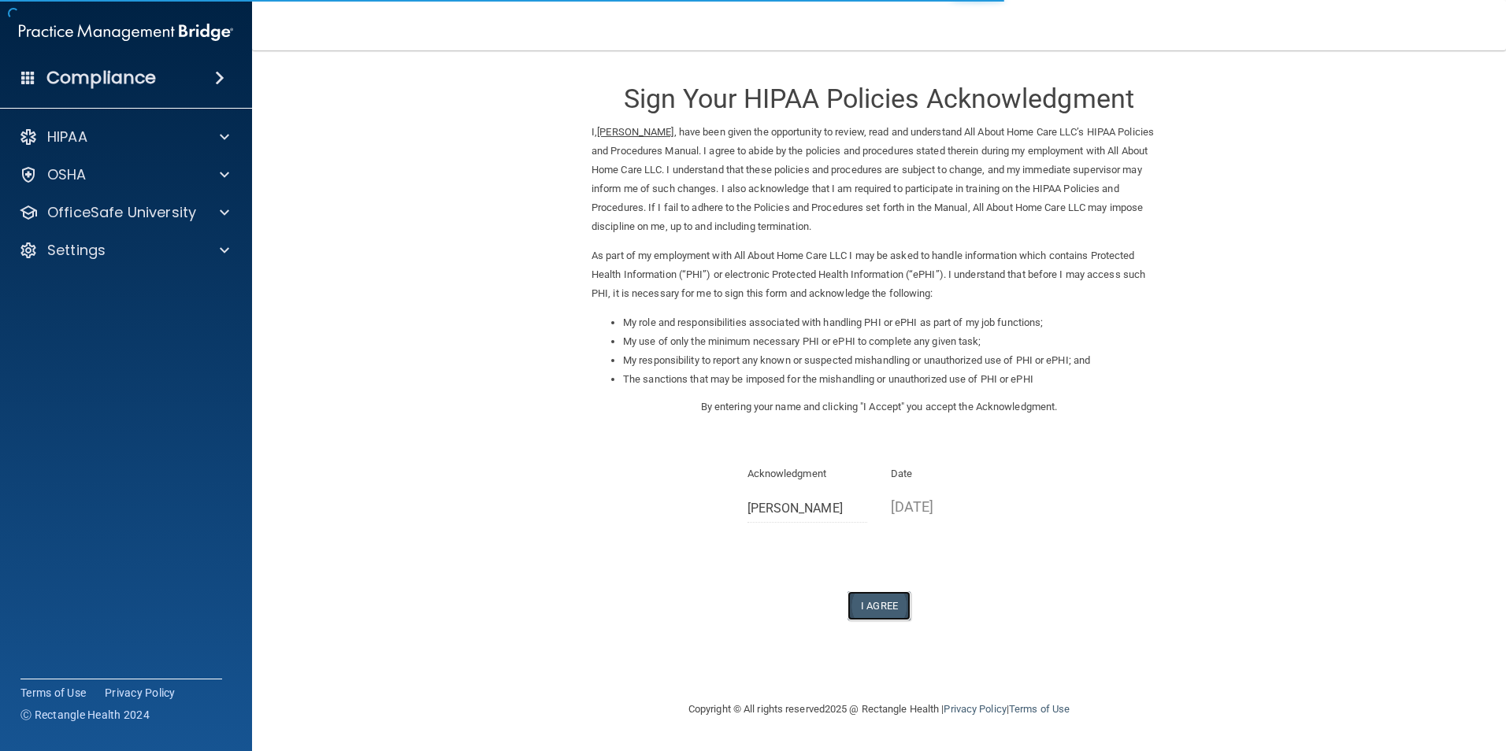
click at [897, 606] on button "I Agree" at bounding box center [878, 606] width 63 height 29
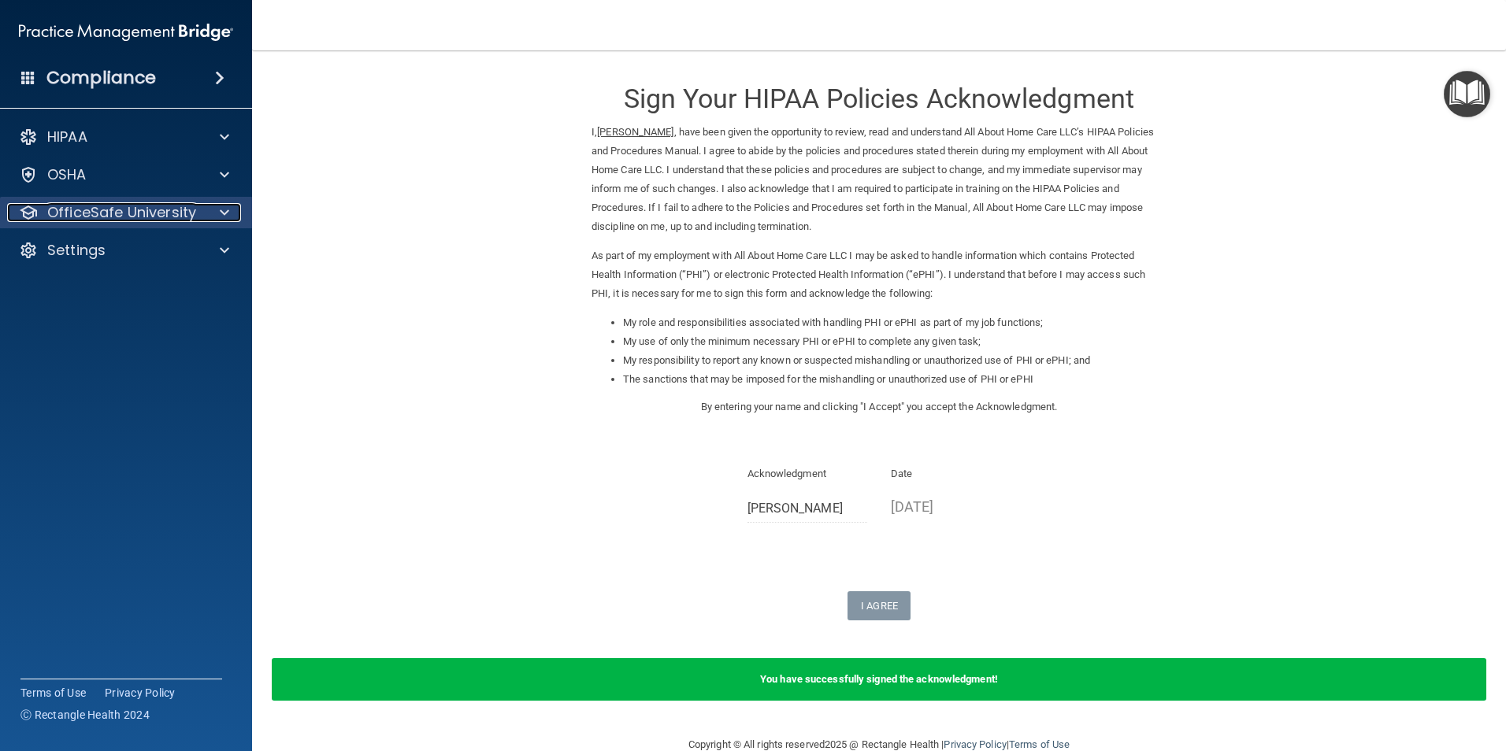
click at [135, 208] on p "OfficeSafe University" at bounding box center [121, 212] width 149 height 19
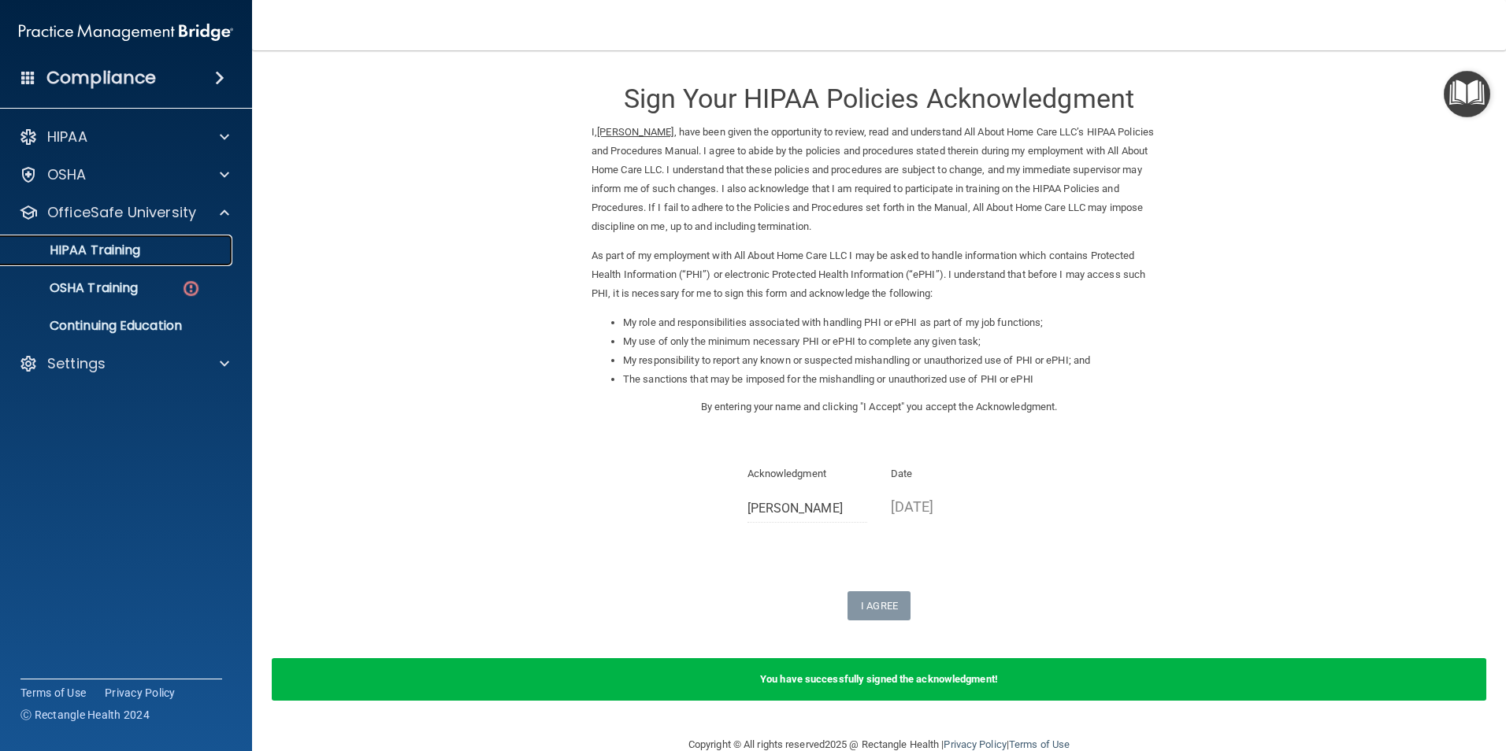
click at [152, 254] on div "HIPAA Training" at bounding box center [117, 251] width 215 height 16
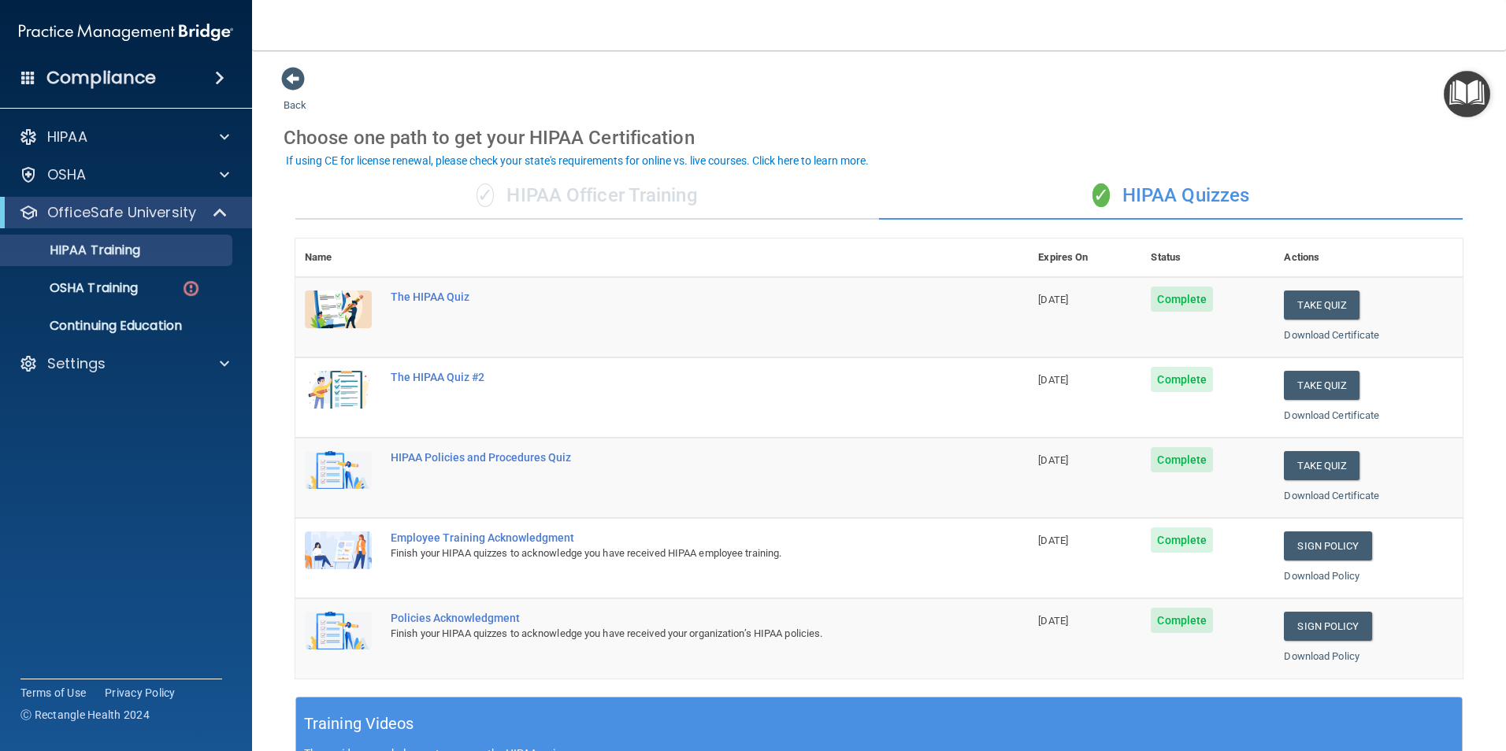
click at [569, 197] on div "✓ HIPAA Officer Training" at bounding box center [587, 195] width 584 height 47
